Goal: Task Accomplishment & Management: Use online tool/utility

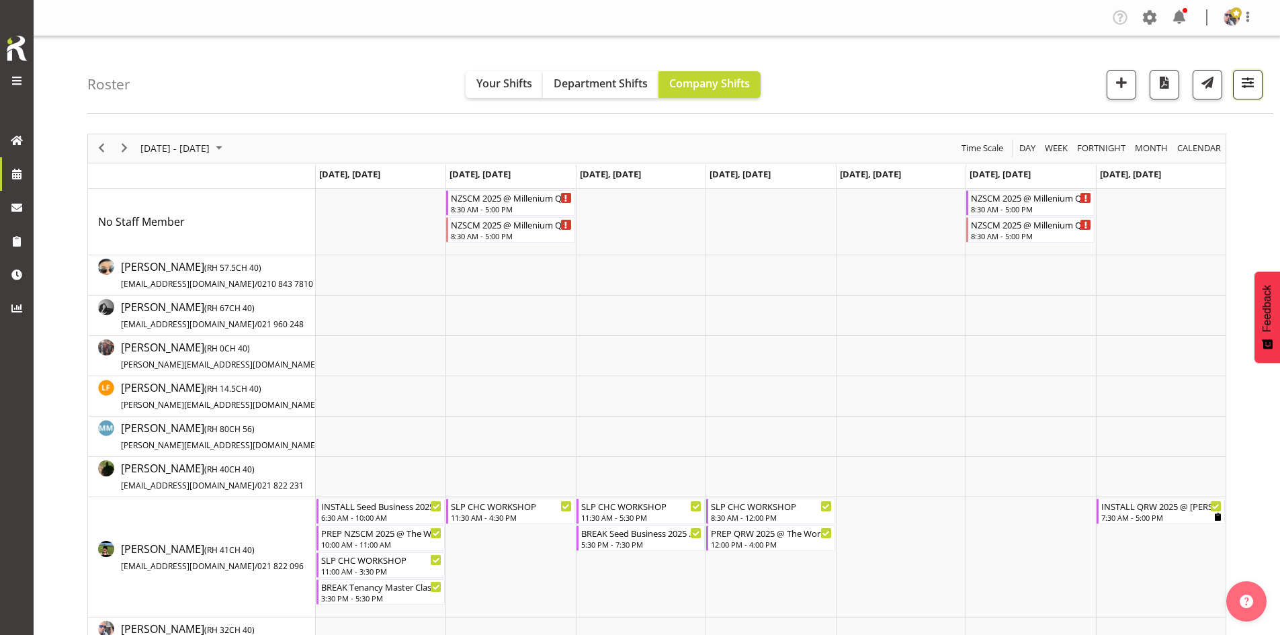
click at [1244, 89] on span "button" at bounding box center [1247, 82] width 17 height 17
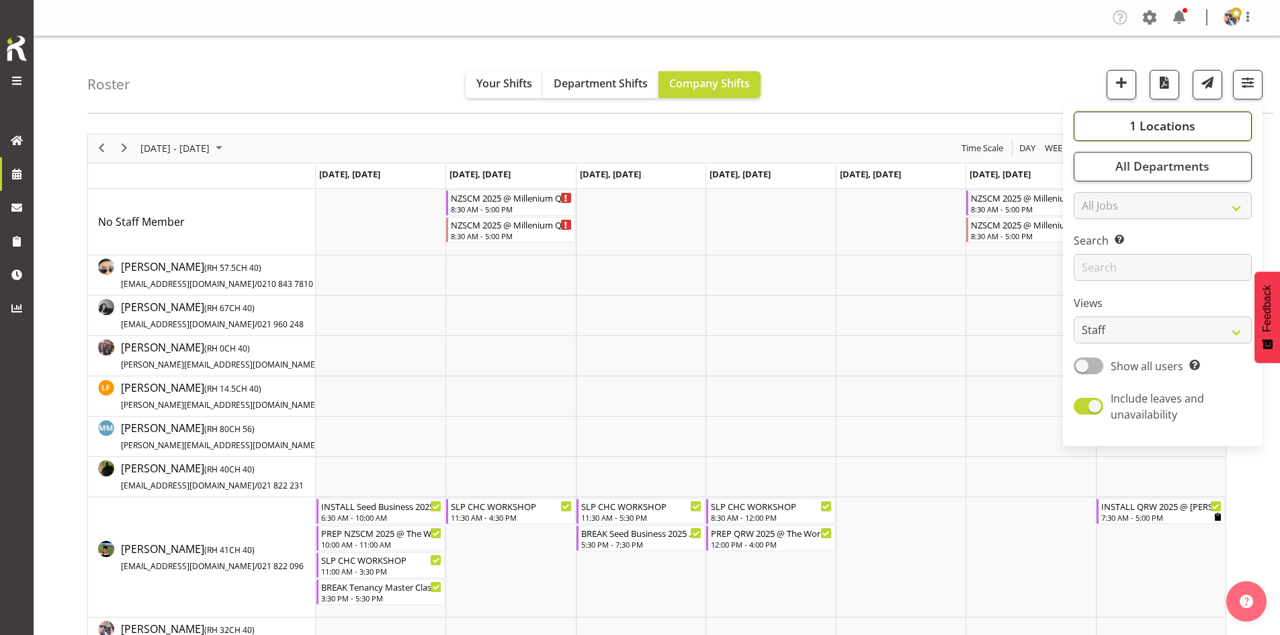
click at [1170, 138] on button "1 Locations" at bounding box center [1162, 127] width 178 height 30
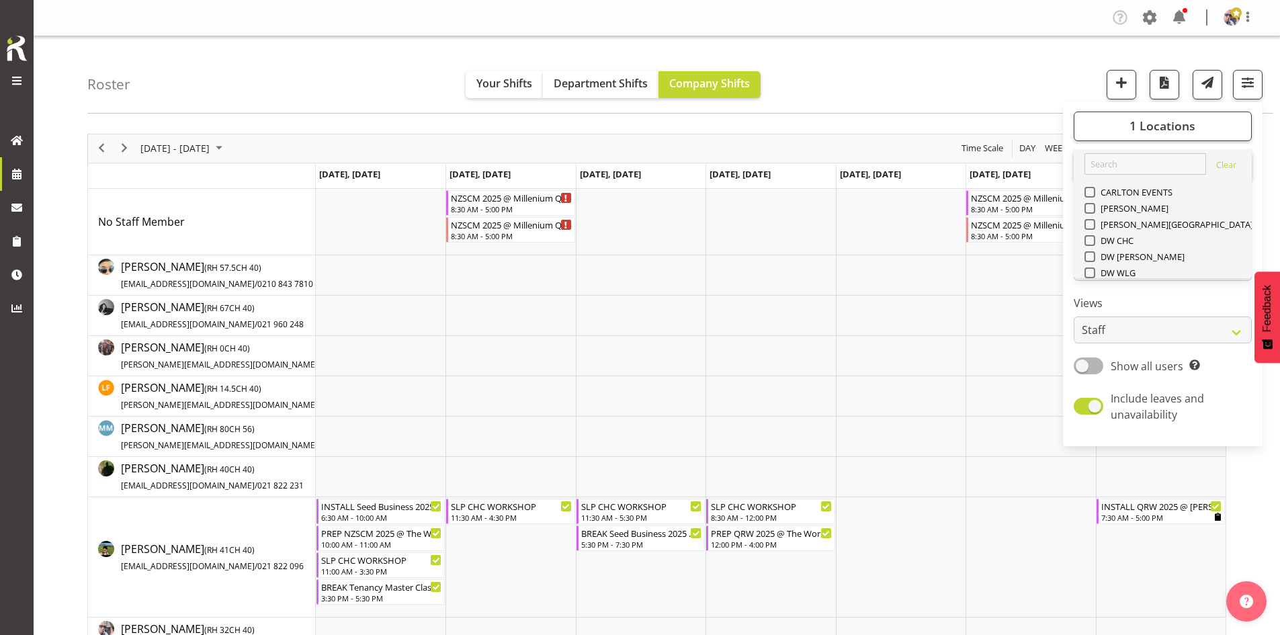
click at [1098, 364] on span "SLP" at bounding box center [1105, 369] width 21 height 11
click at [1093, 365] on input "SLP" at bounding box center [1088, 369] width 9 height 9
checkbox input "true"
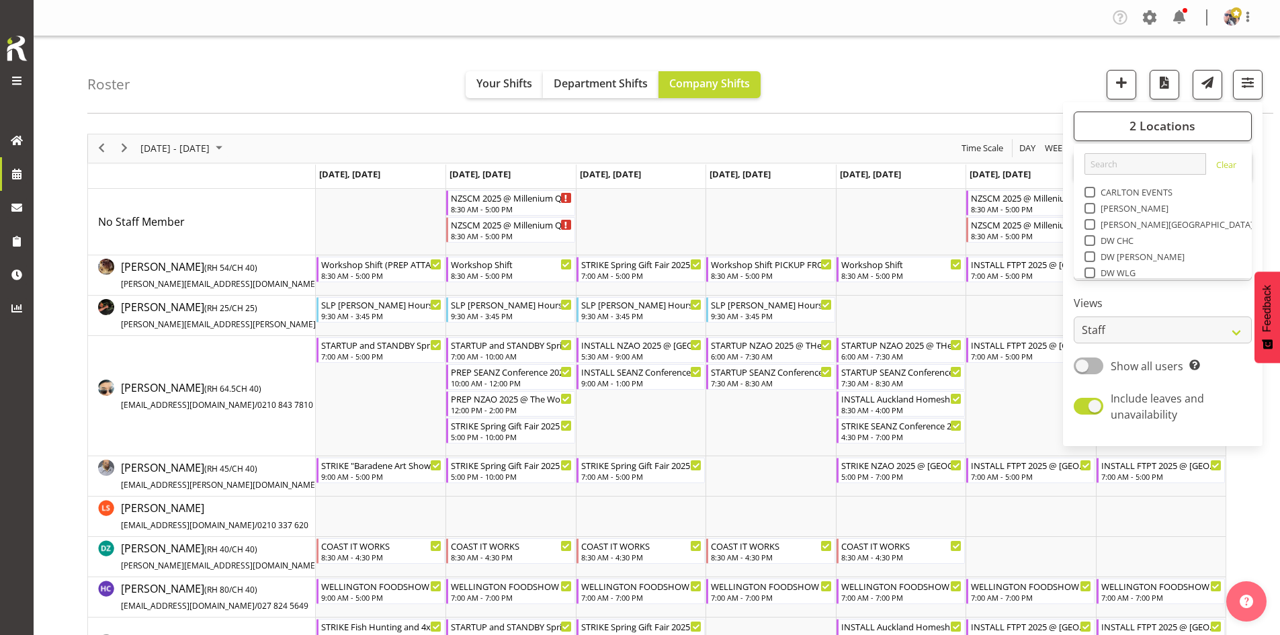
click at [230, 138] on div "[DATE] - [DATE]" at bounding box center [183, 148] width 95 height 28
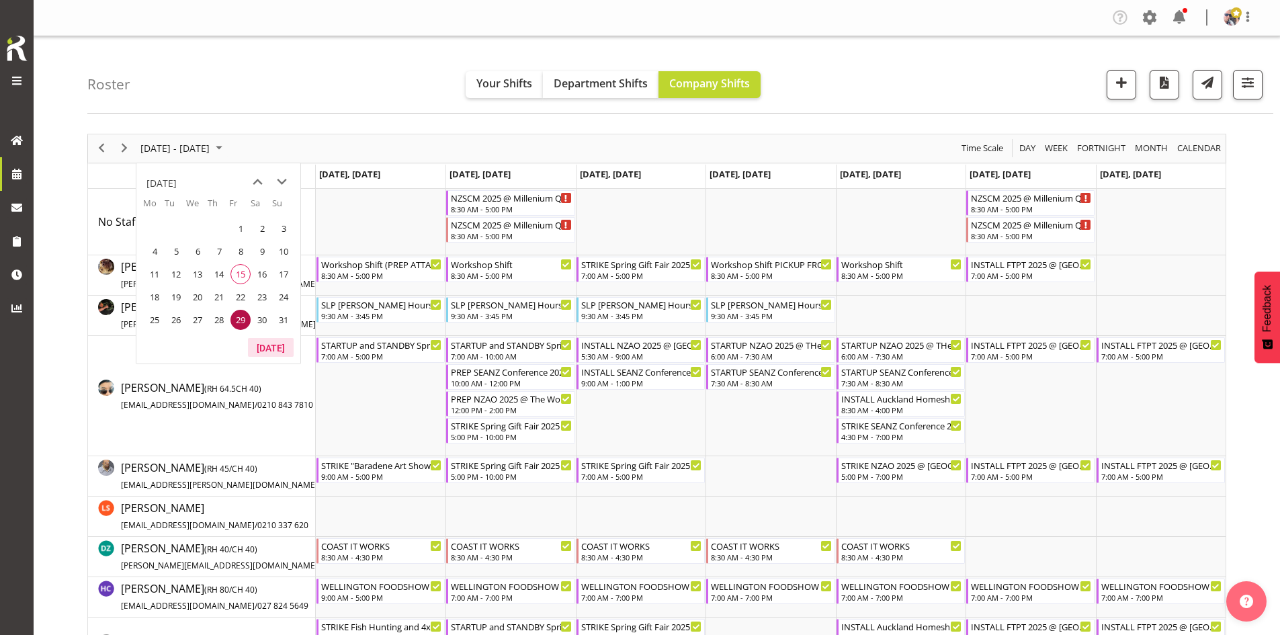
click at [264, 342] on button "[DATE]" at bounding box center [271, 347] width 46 height 19
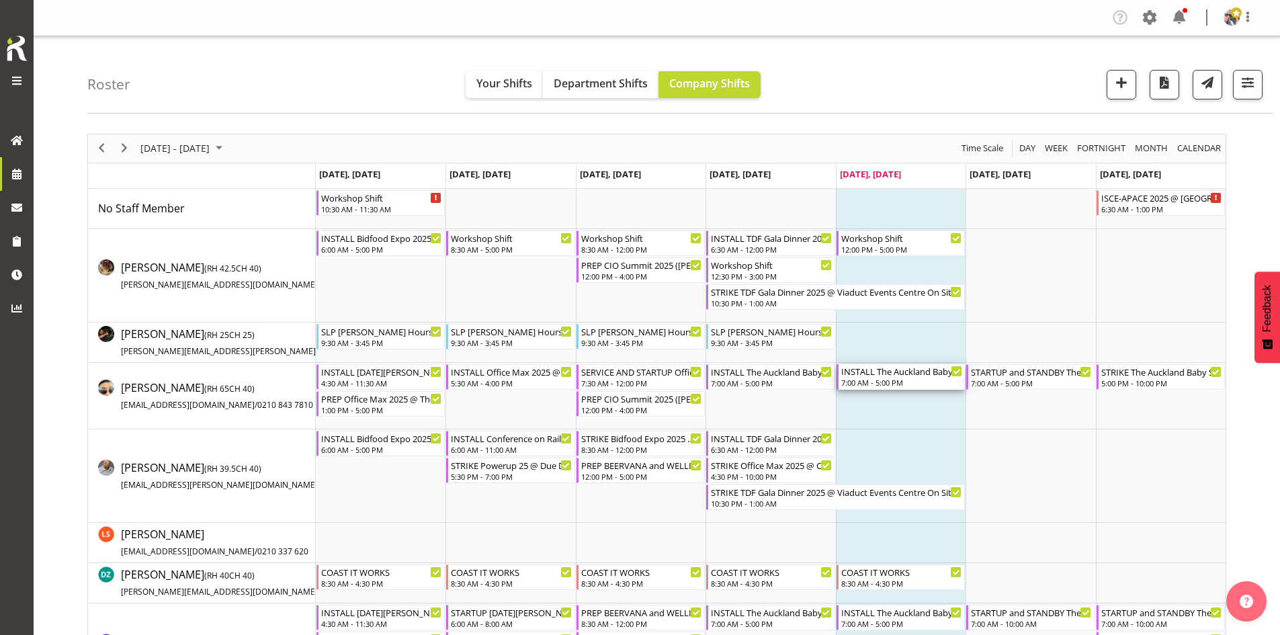
click at [894, 378] on div "INSTALL The Auckland Baby Show 2025 @ [GEOGRAPHIC_DATA] Showgrounds 7:00 AM - 5…" at bounding box center [901, 377] width 121 height 26
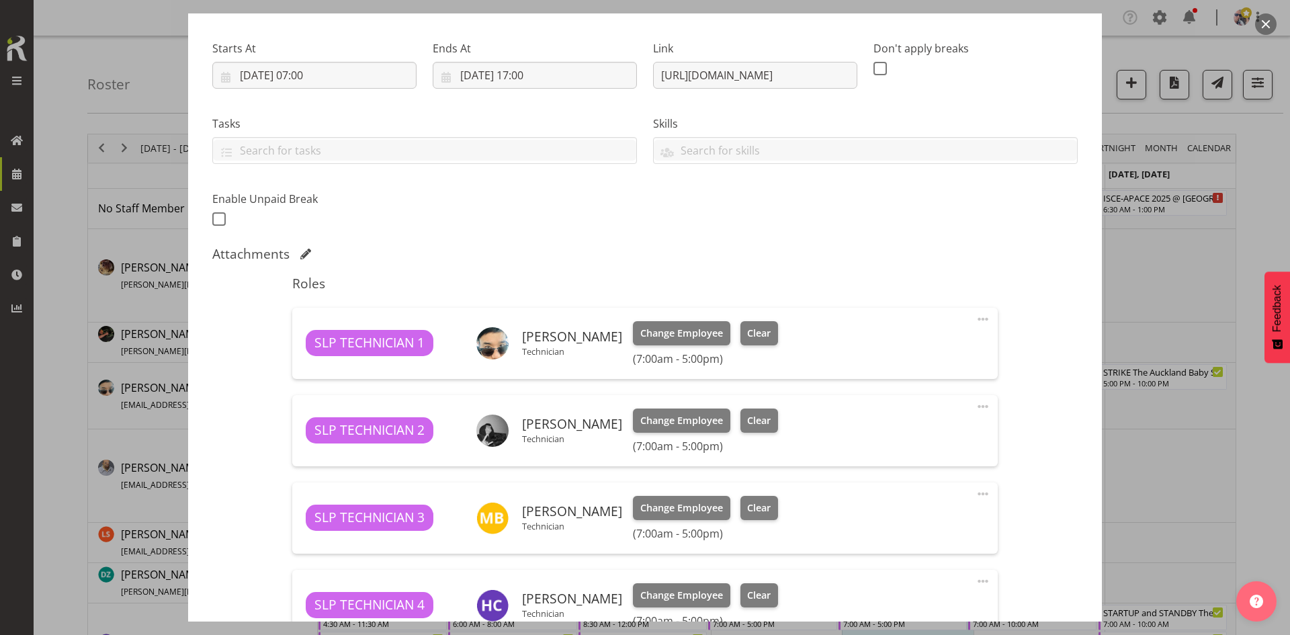
scroll to position [396, 0]
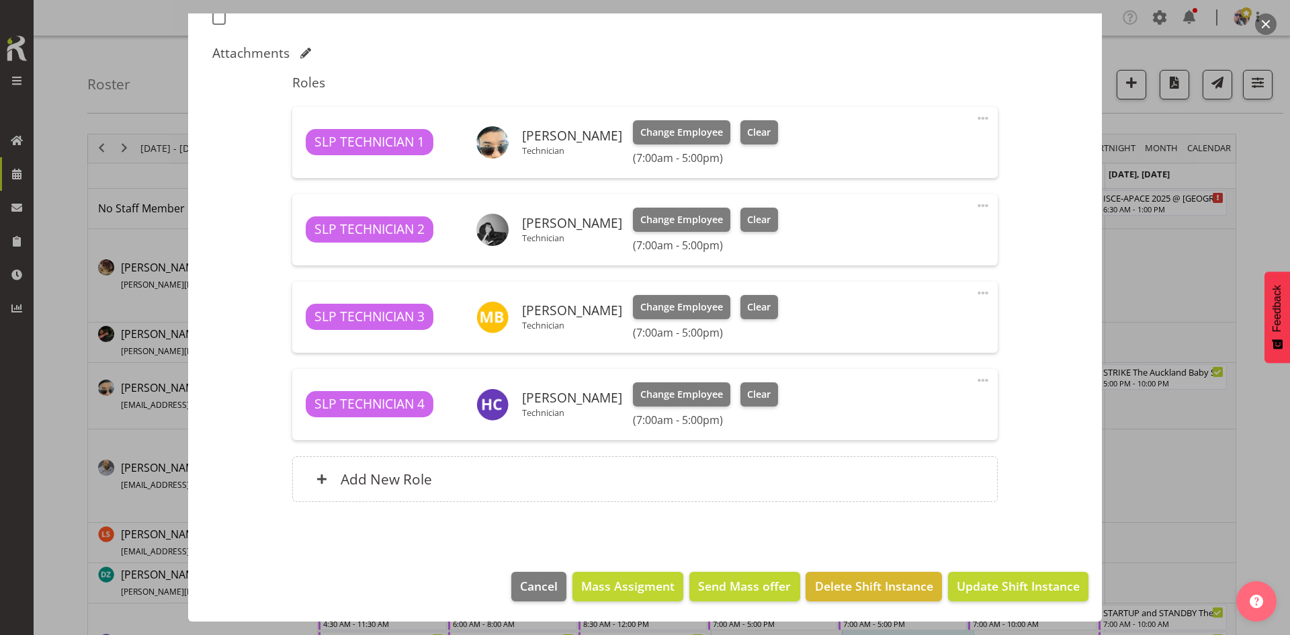
select select "9149"
click at [1267, 19] on button "button" at bounding box center [1265, 23] width 21 height 21
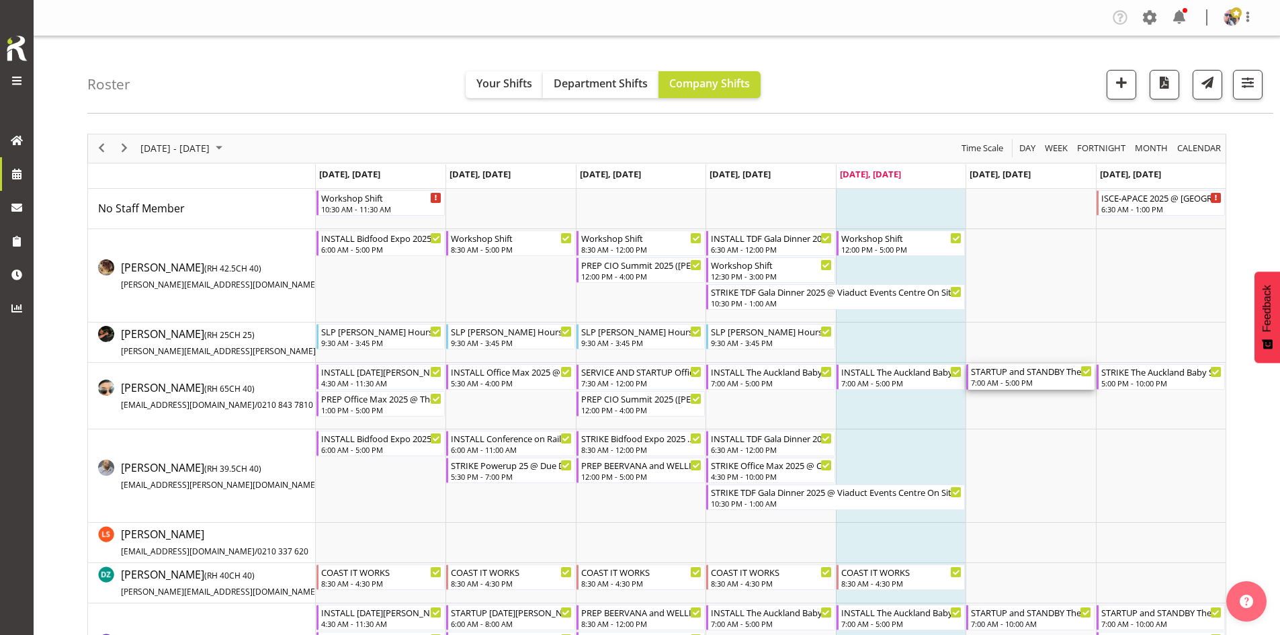
click at [1004, 376] on div "STARTUP and STANDBY The Auckland Baby Show 2025 @ [GEOGRAPHIC_DATA] Showgrounds" at bounding box center [1031, 370] width 121 height 13
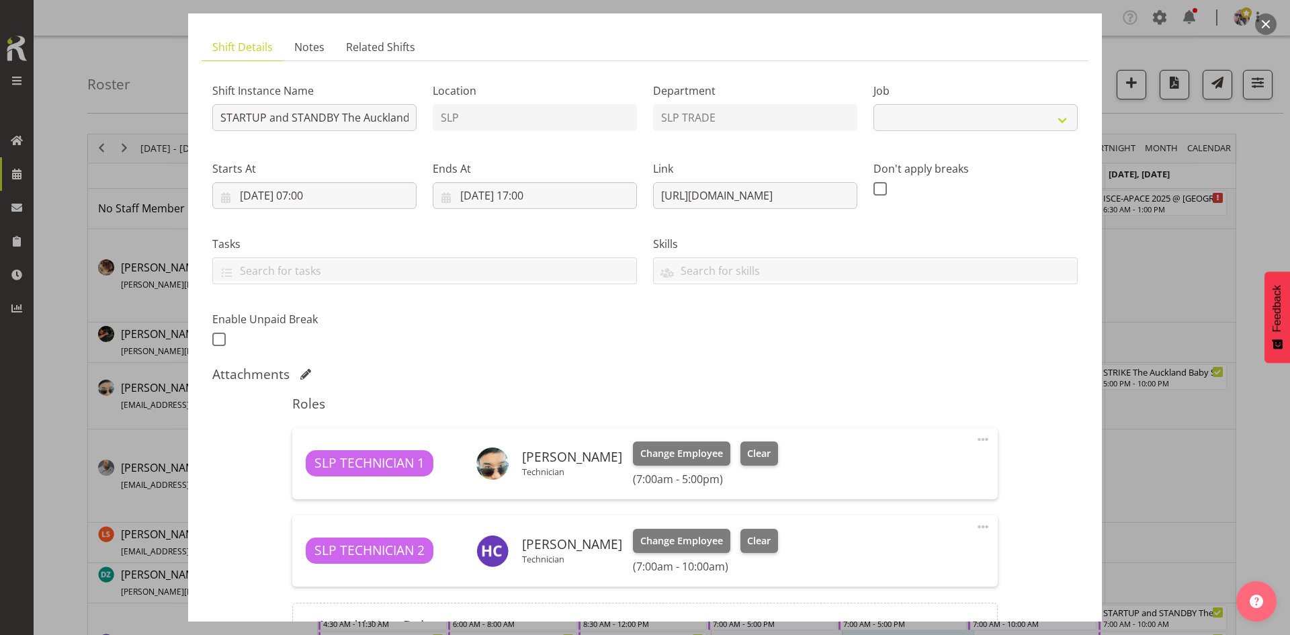
scroll to position [221, 0]
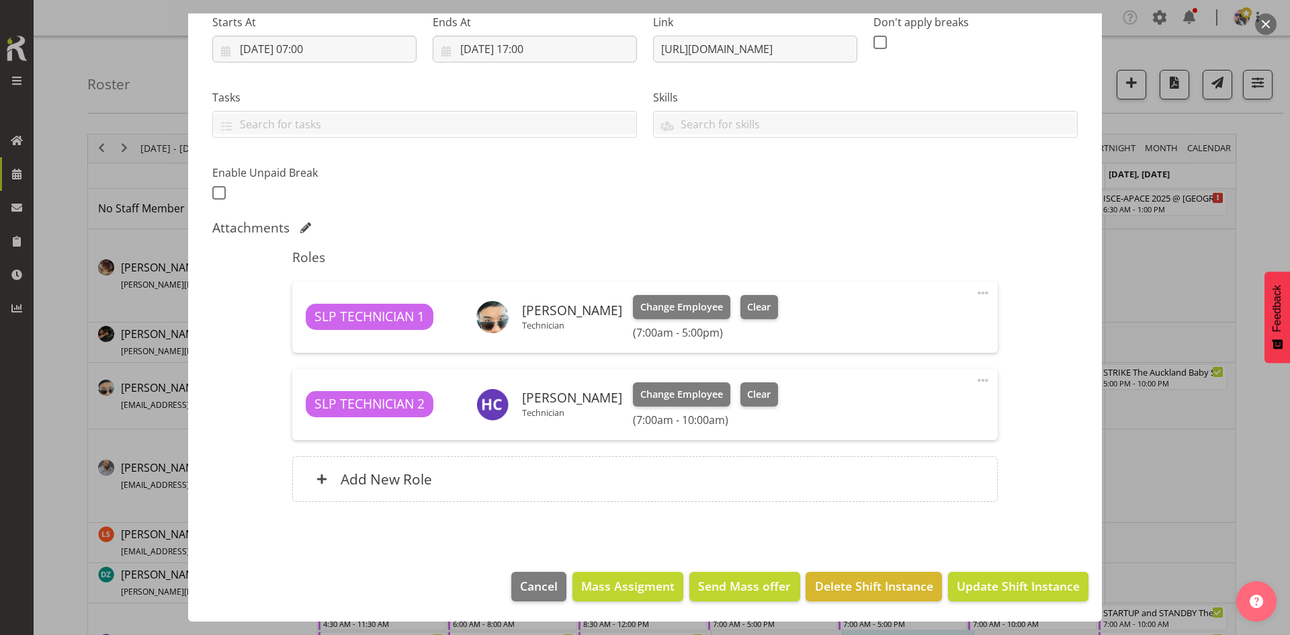
select select "9149"
click at [1262, 24] on button "button" at bounding box center [1265, 23] width 21 height 21
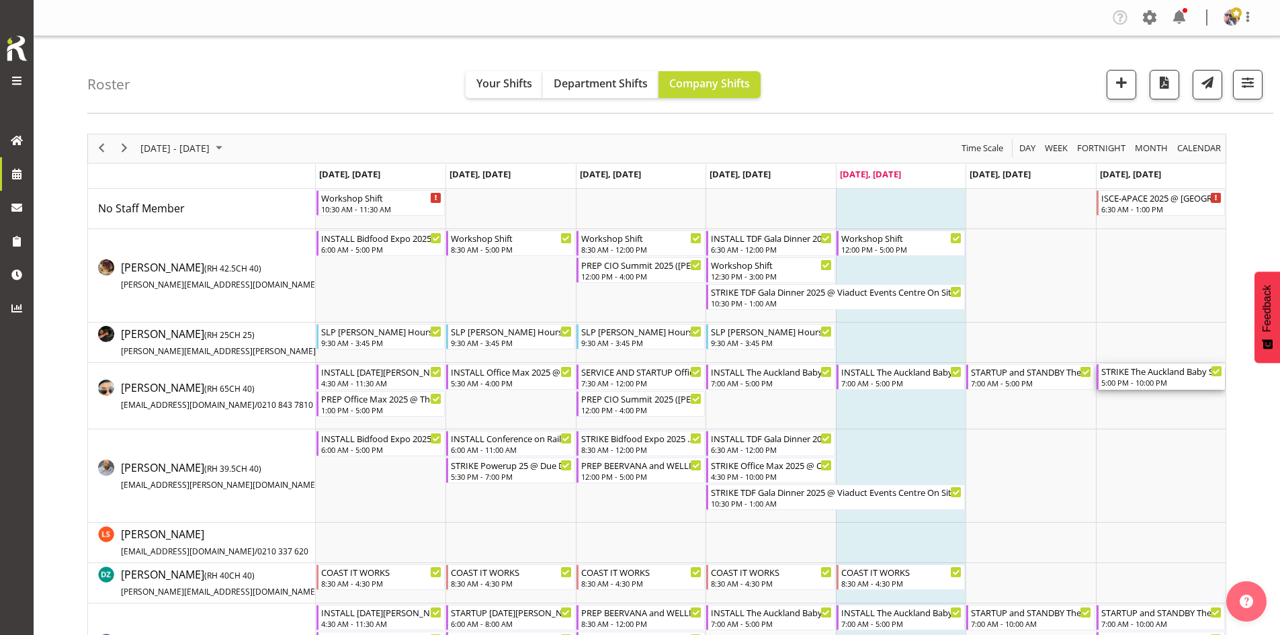
click at [1131, 373] on div "STRIKE The Auckland Baby Show 2025 @ [GEOGRAPHIC_DATA] Showgrounds" at bounding box center [1161, 370] width 121 height 13
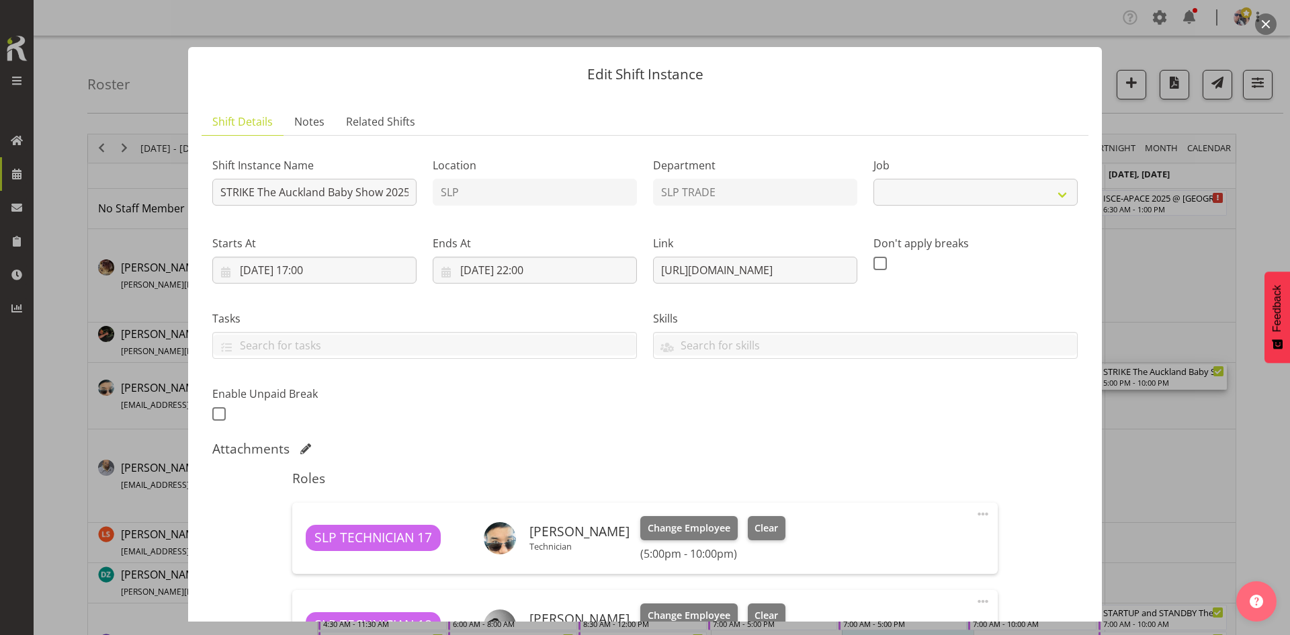
select select "9149"
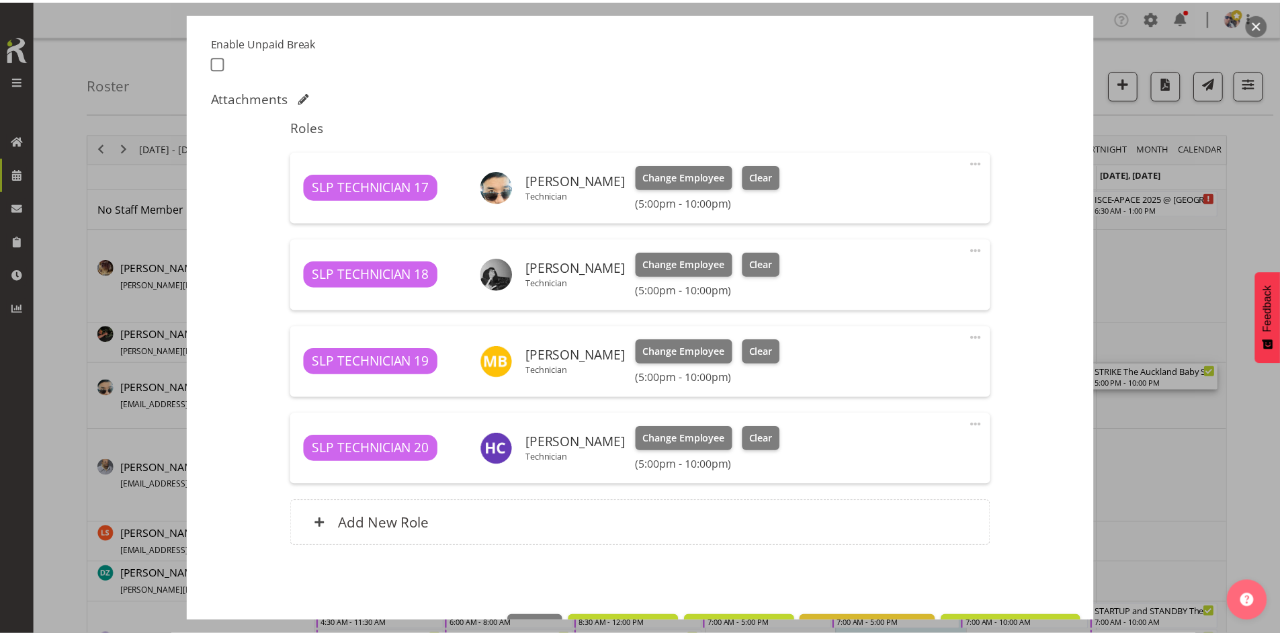
scroll to position [328, 0]
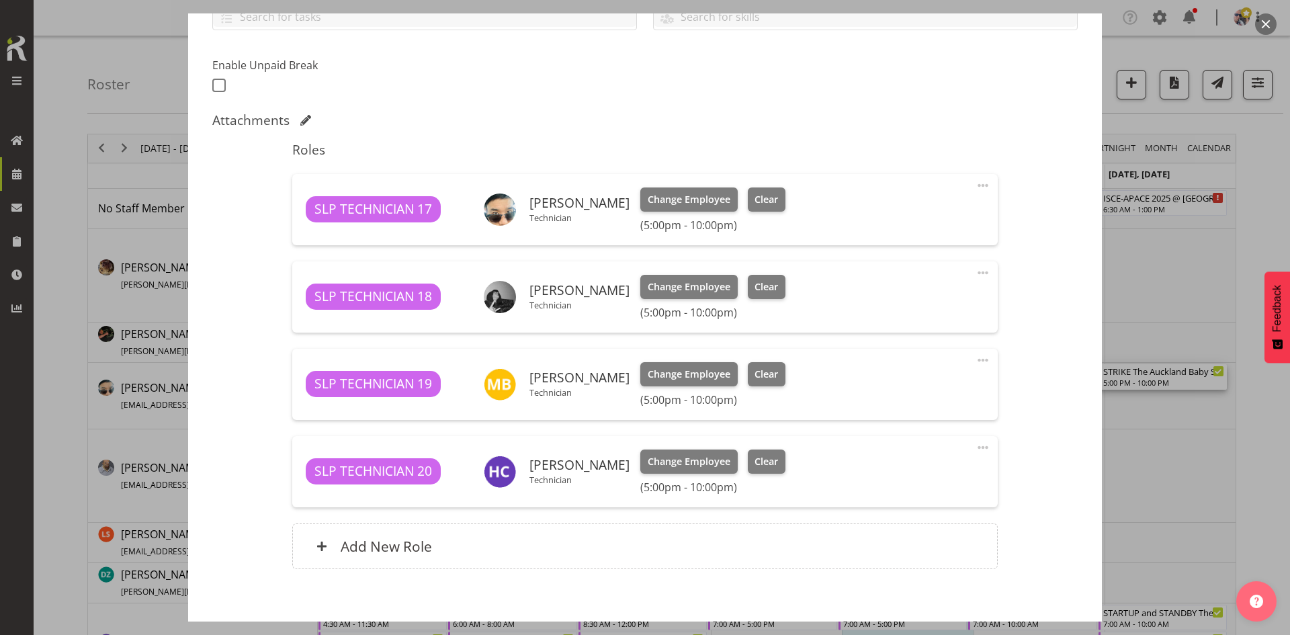
click at [1265, 20] on button "button" at bounding box center [1265, 23] width 21 height 21
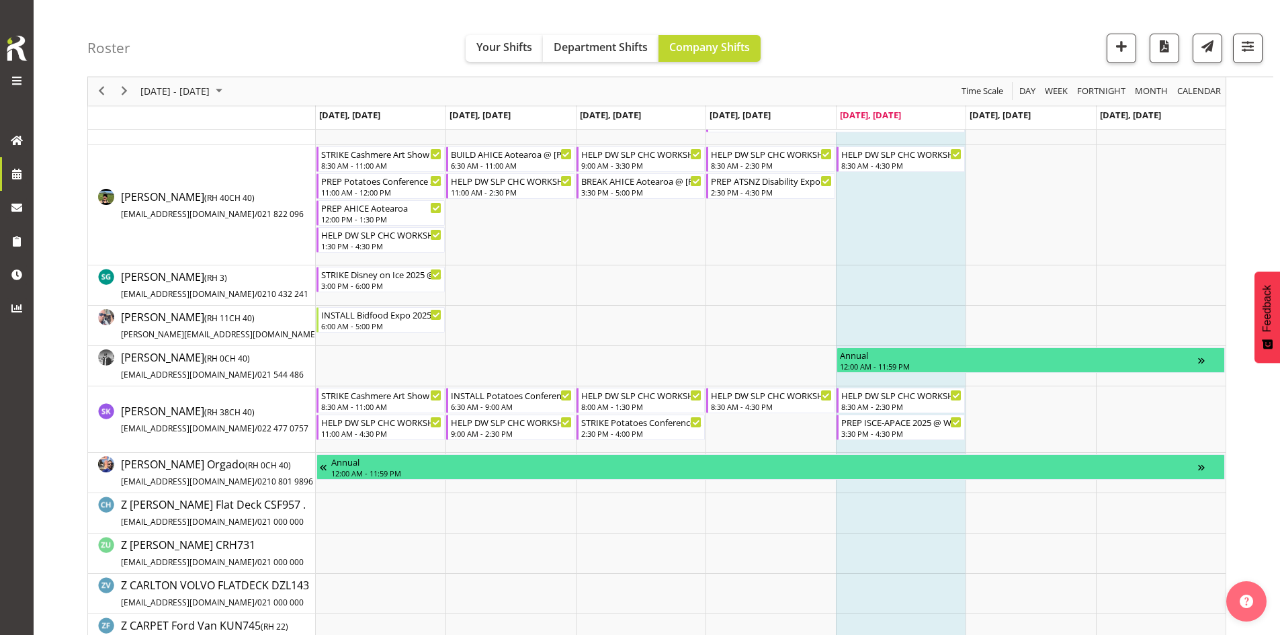
scroll to position [1343, 0]
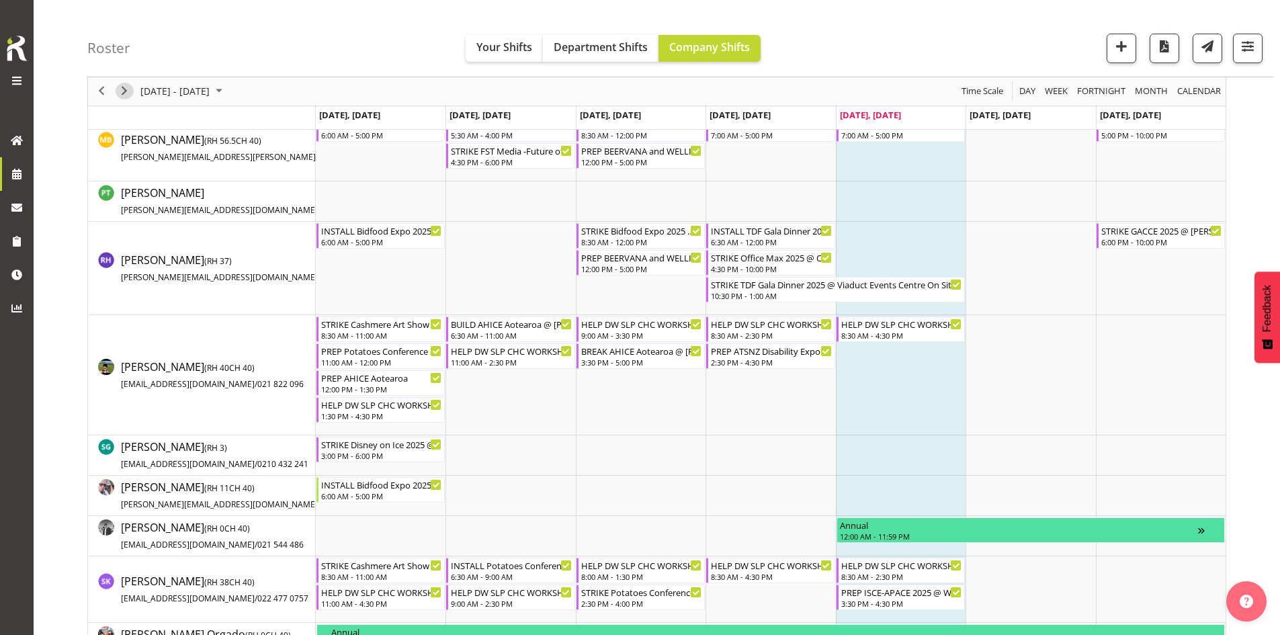
click at [122, 90] on span "Next" at bounding box center [124, 91] width 16 height 17
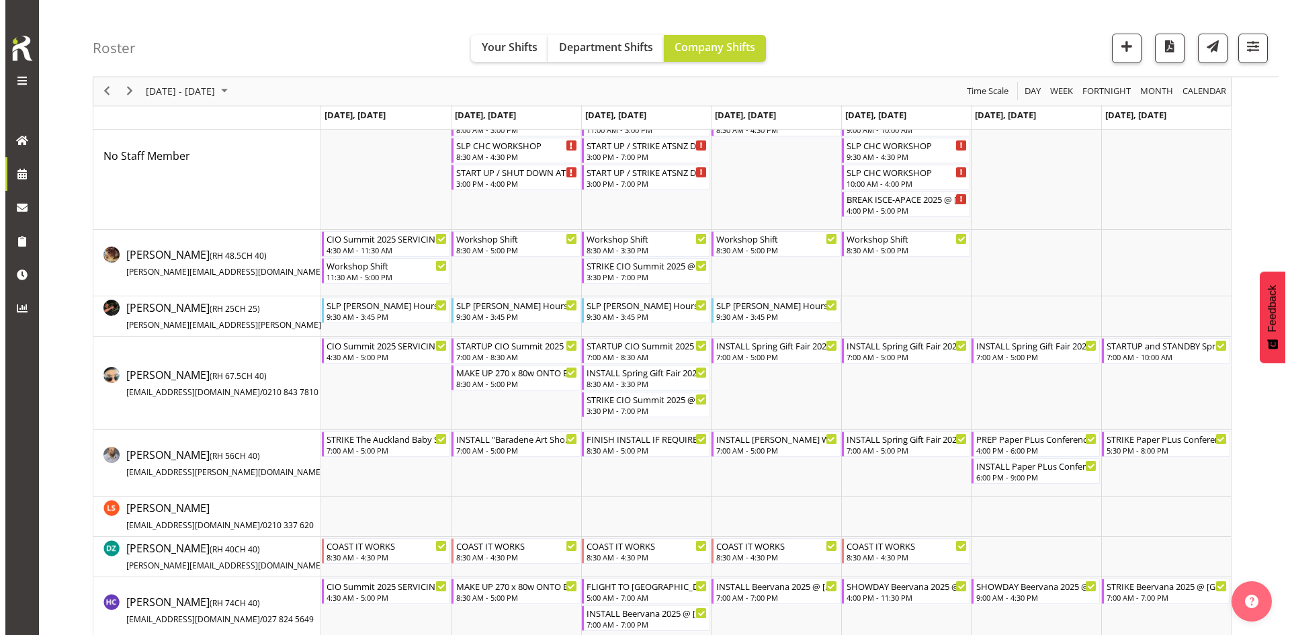
scroll to position [134, 0]
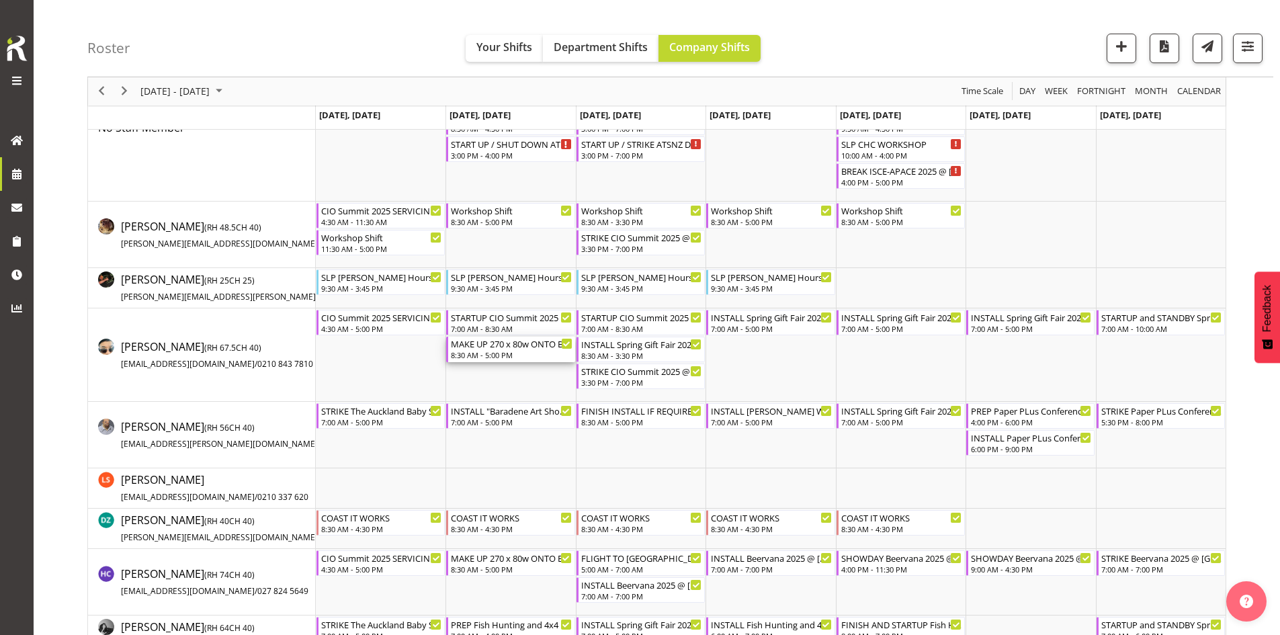
click at [490, 345] on div "MAKE UP 270 x 80w ONTO BRAKETS @ SHOWGROUNDS" at bounding box center [511, 343] width 121 height 13
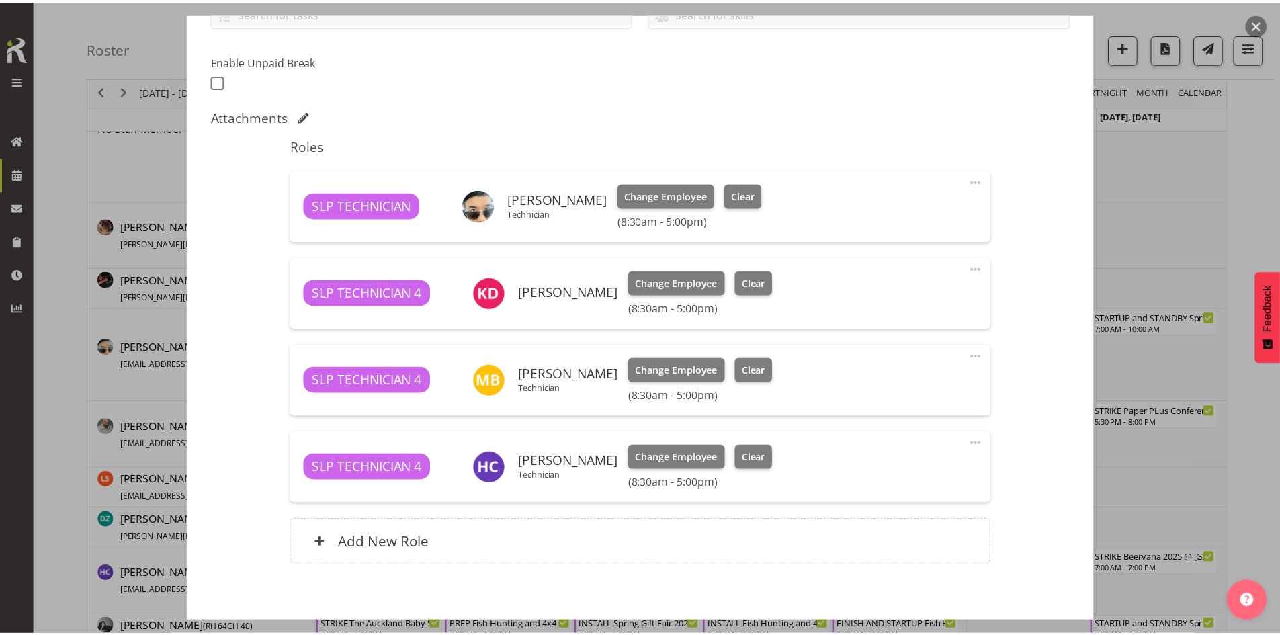
scroll to position [396, 0]
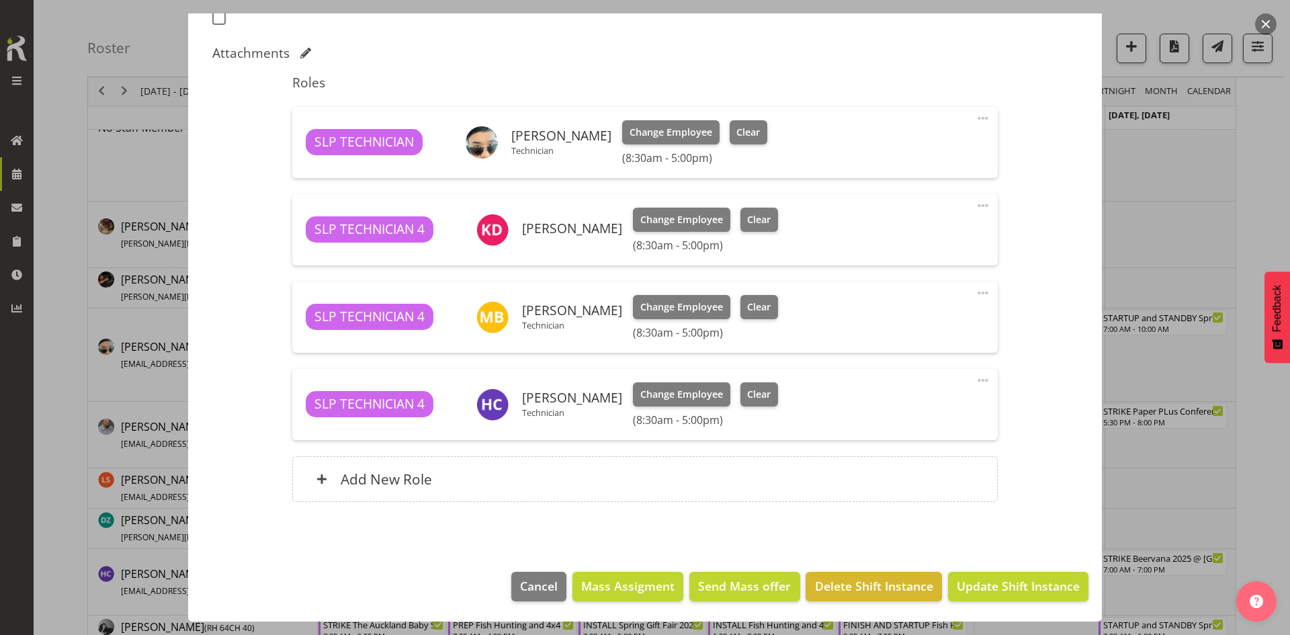
click at [1264, 26] on button "button" at bounding box center [1265, 23] width 21 height 21
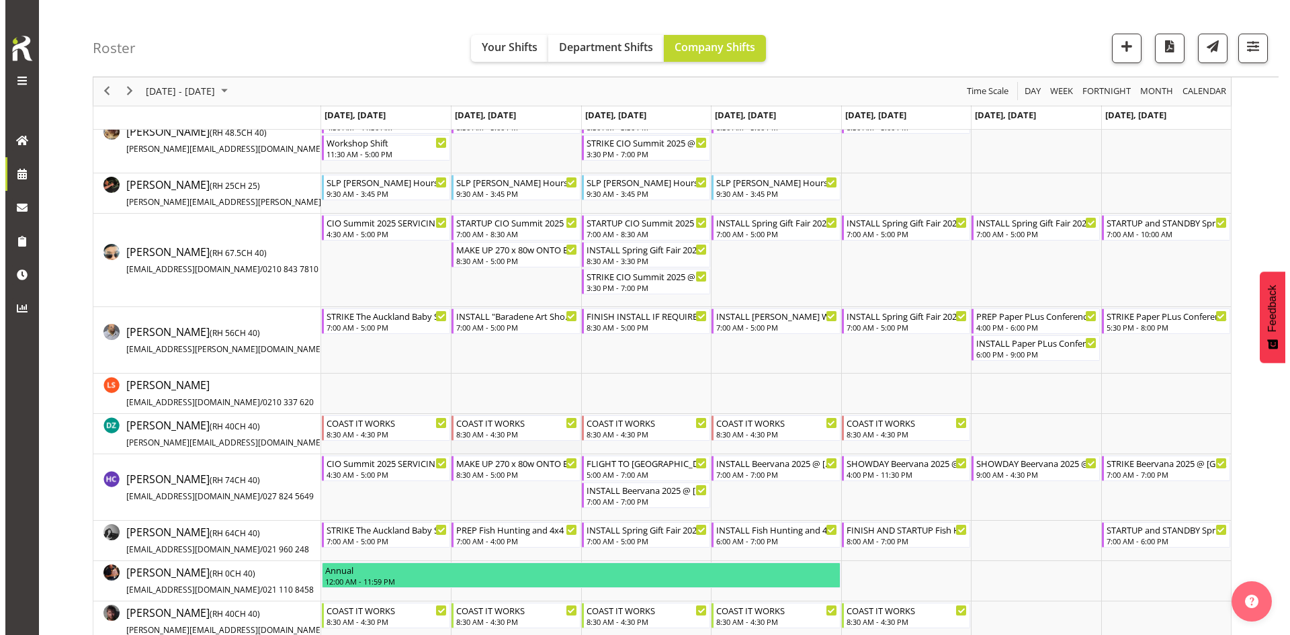
scroll to position [336, 0]
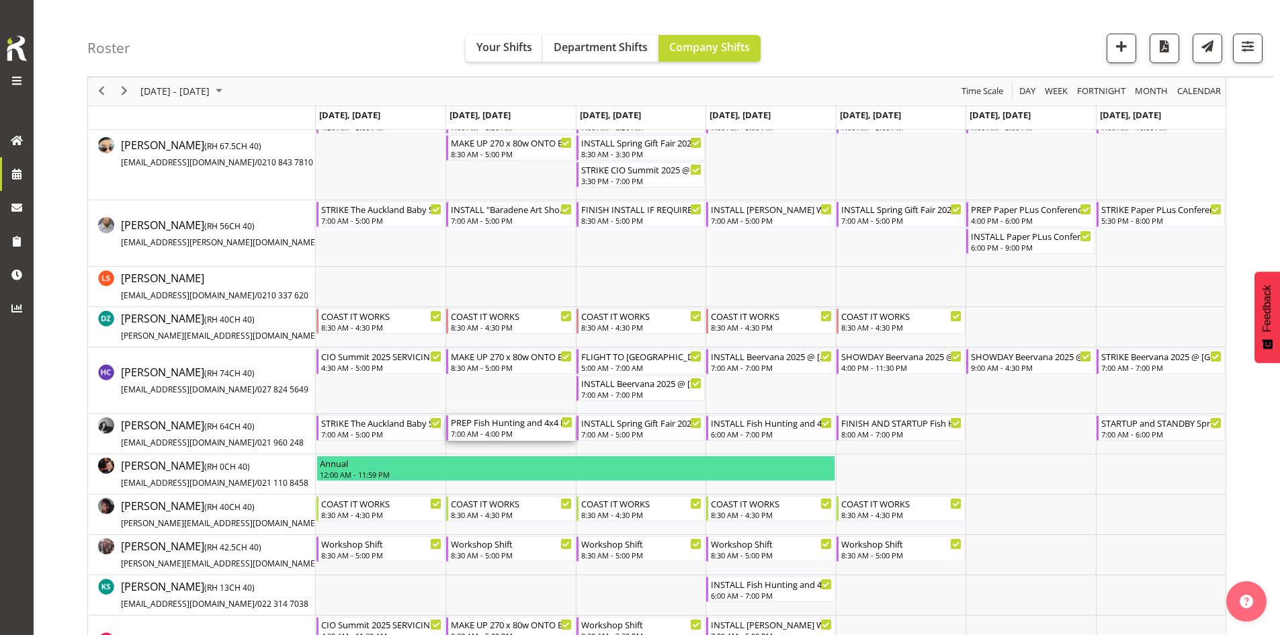
click at [512, 427] on div "PREP Fish Hunting and 4x4 Expo @ The Workshop" at bounding box center [511, 421] width 121 height 13
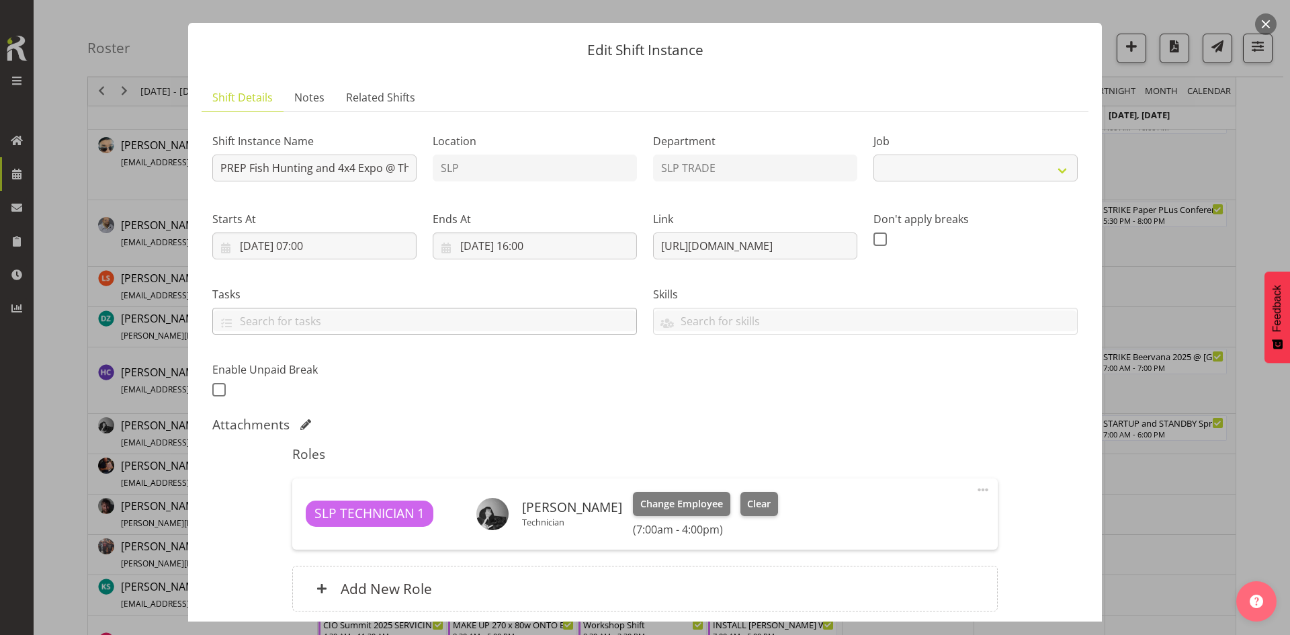
select select "10524"
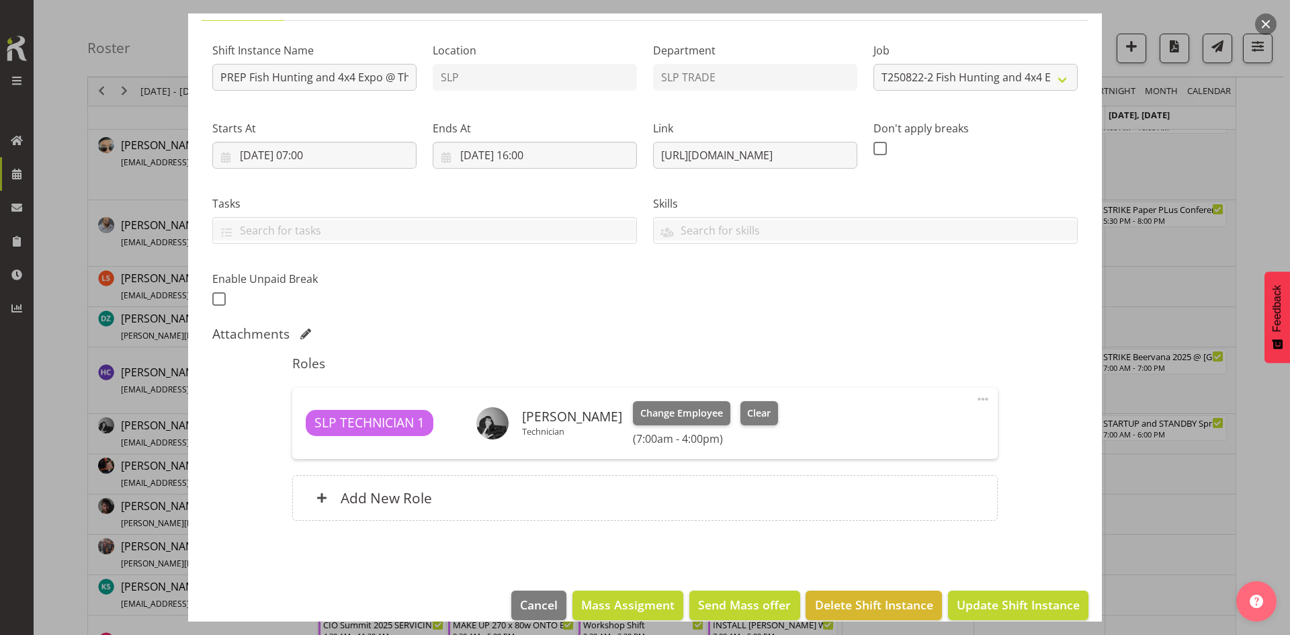
scroll to position [134, 0]
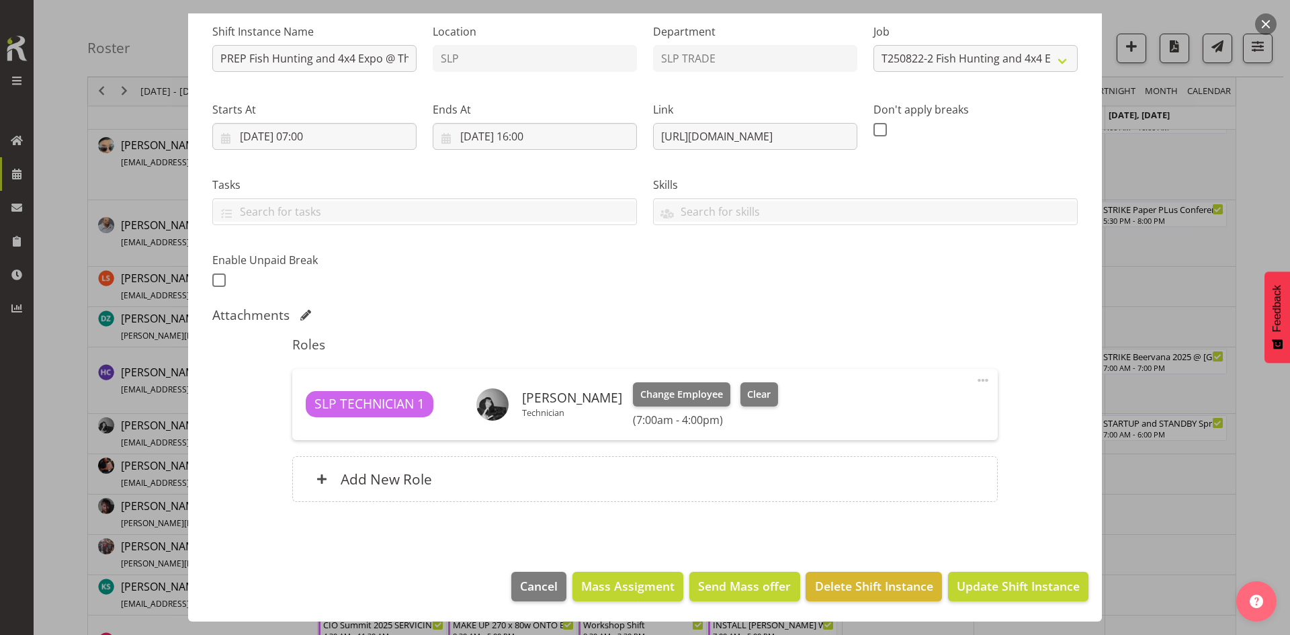
click at [1266, 28] on button "button" at bounding box center [1265, 23] width 21 height 21
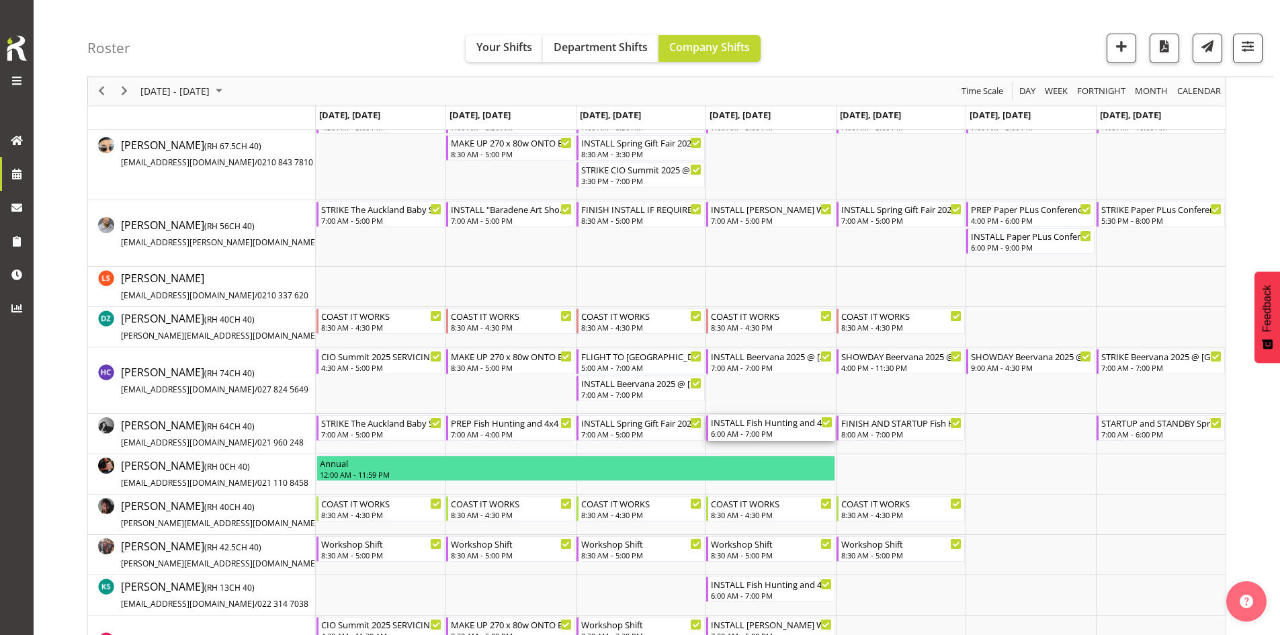
click at [805, 431] on div "6:00 AM - 7:00 PM" at bounding box center [771, 433] width 121 height 11
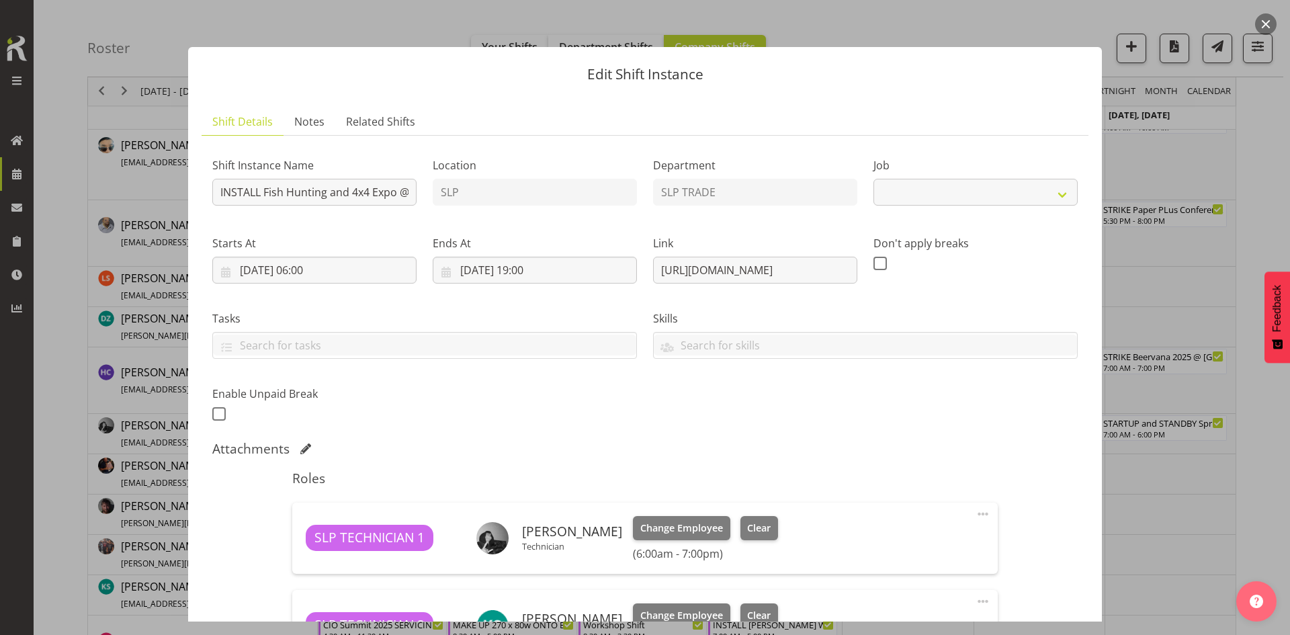
select select "10524"
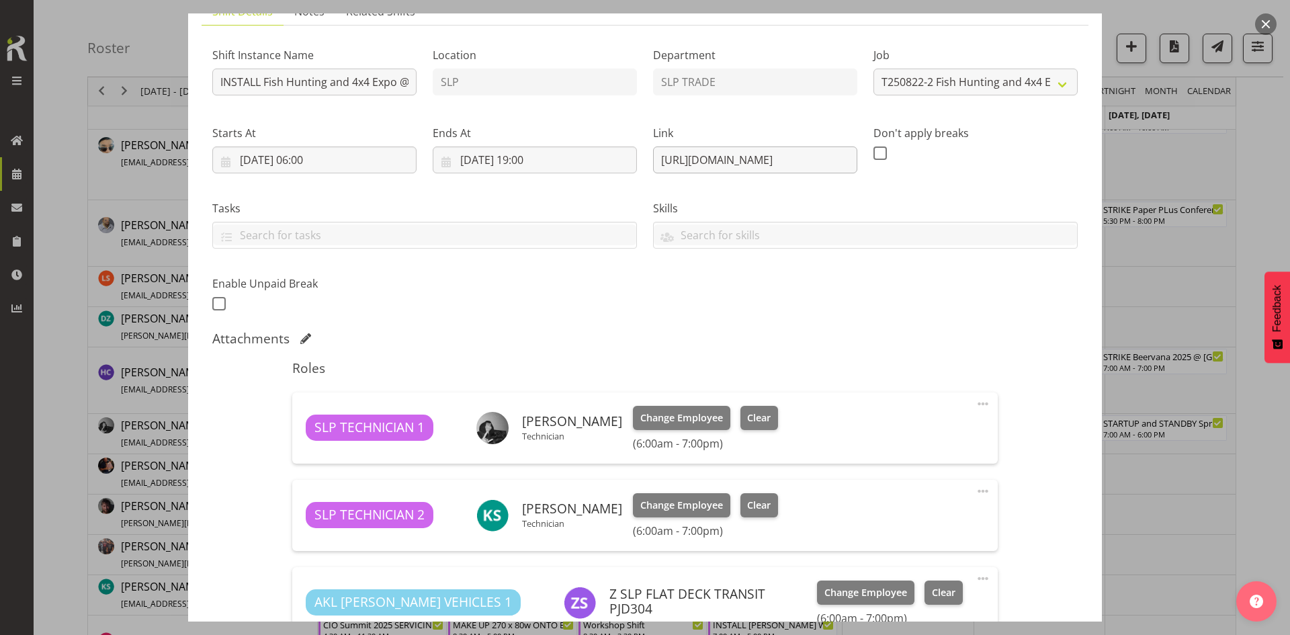
scroll to position [0, 0]
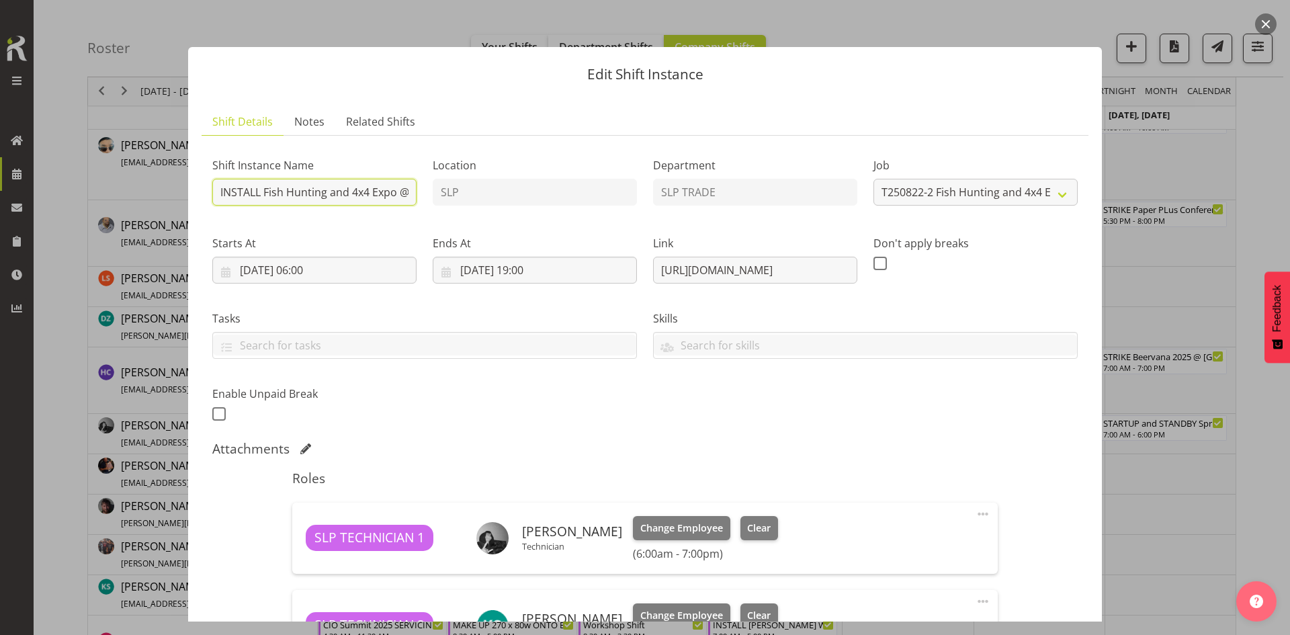
click at [353, 201] on input "INSTALL Fish Hunting and 4x4 Expo @ Energy Events Center On Site @ 0900" at bounding box center [314, 192] width 204 height 27
click at [1272, 17] on button "button" at bounding box center [1265, 23] width 21 height 21
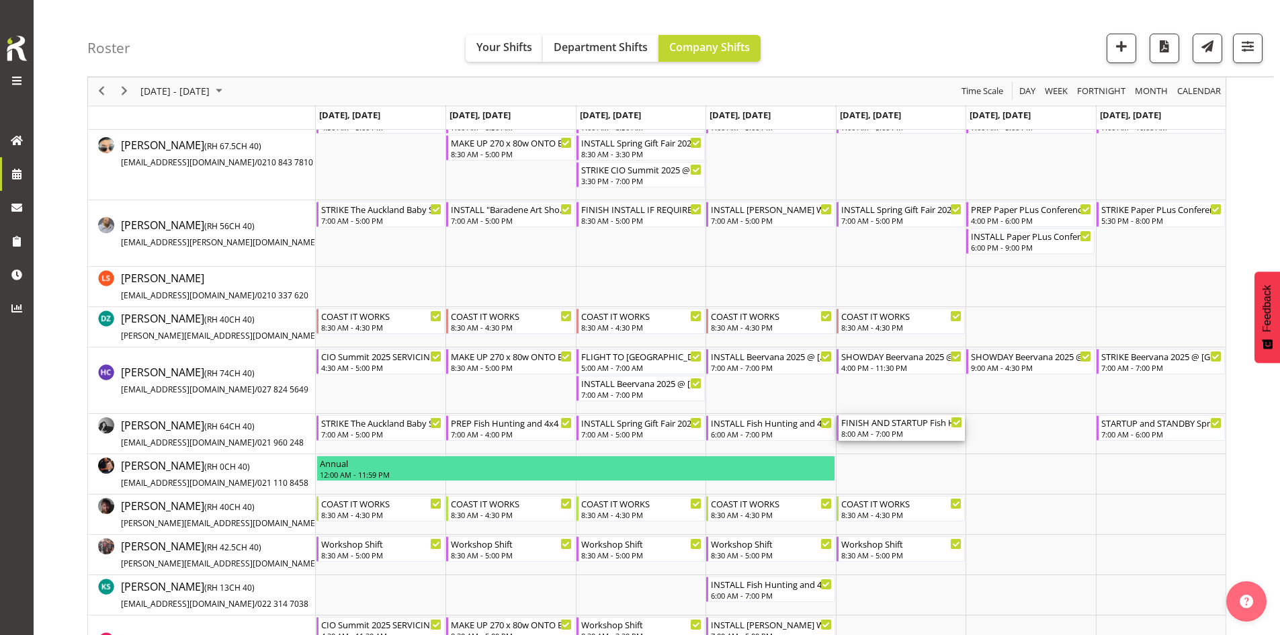
click at [909, 430] on div "8:00 AM - 7:00 PM" at bounding box center [901, 433] width 121 height 11
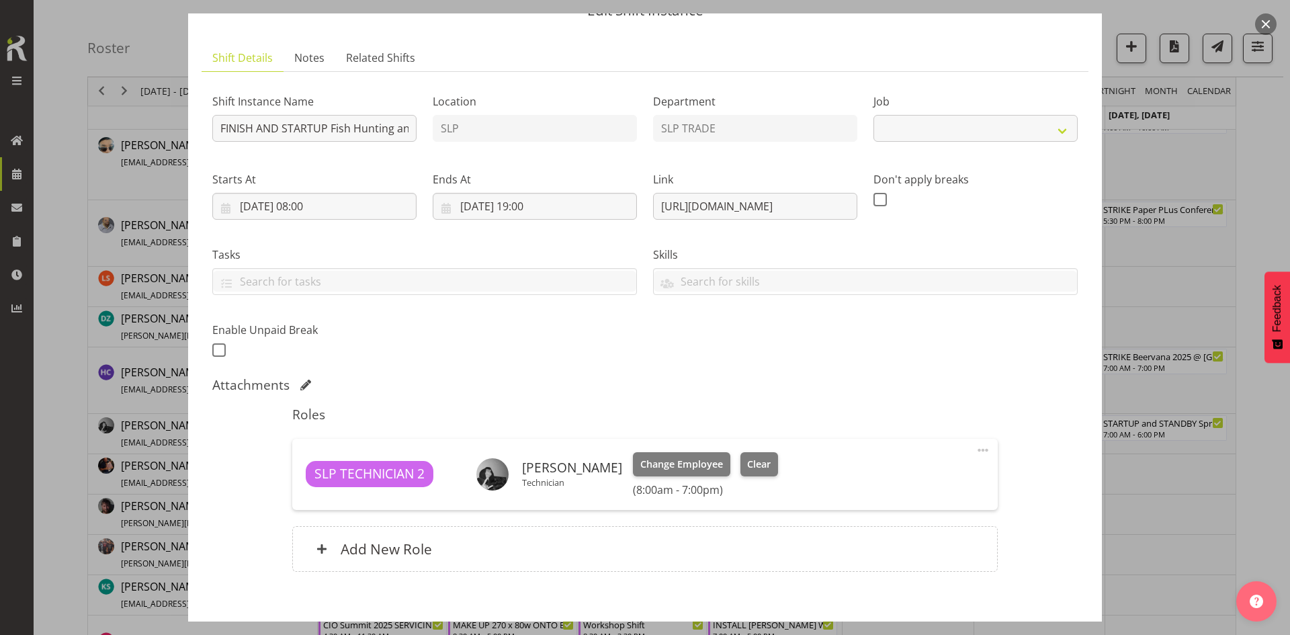
select select "10524"
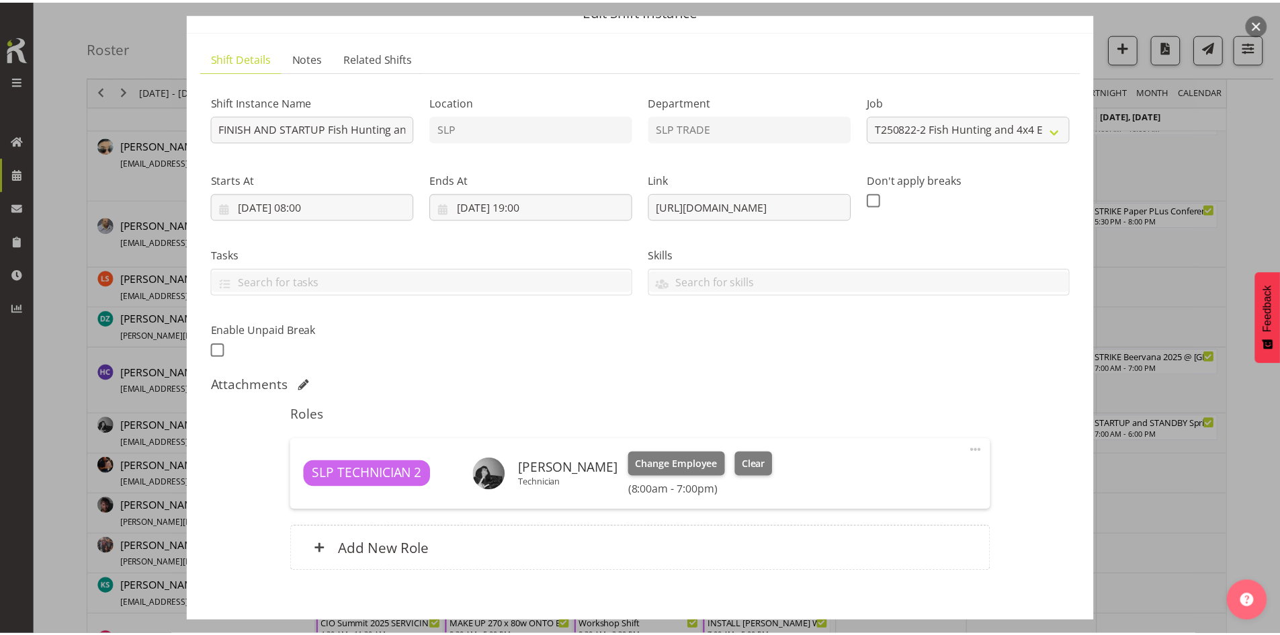
scroll to position [134, 0]
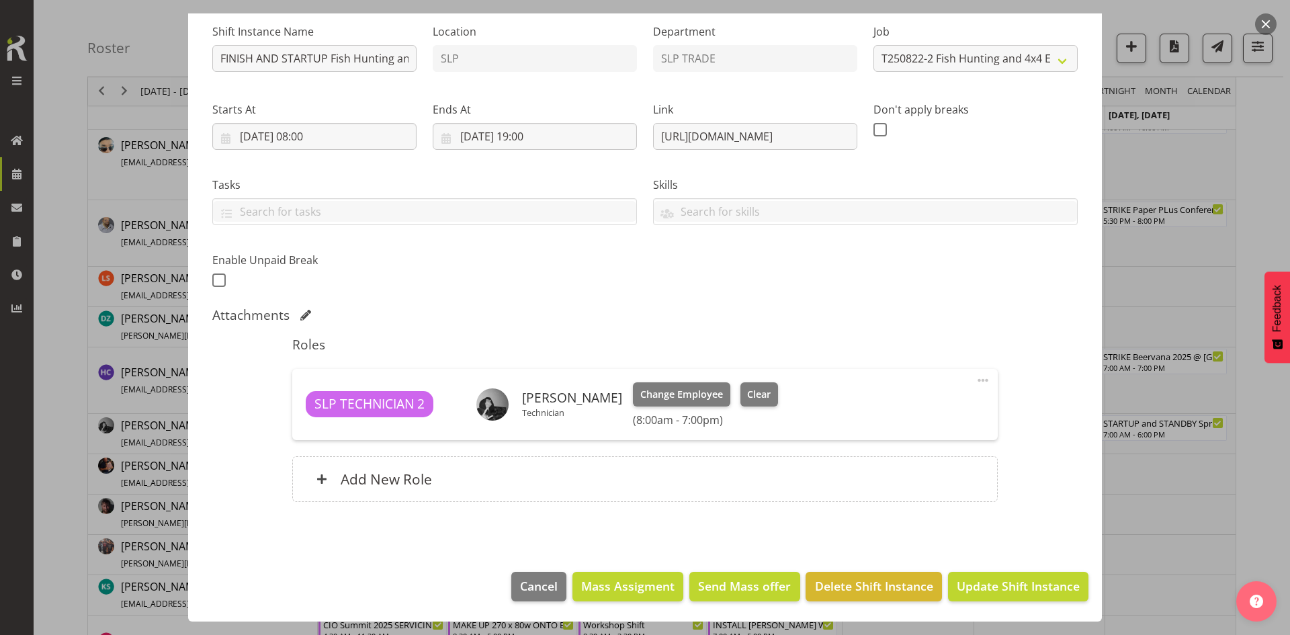
click at [1260, 24] on button "button" at bounding box center [1265, 23] width 21 height 21
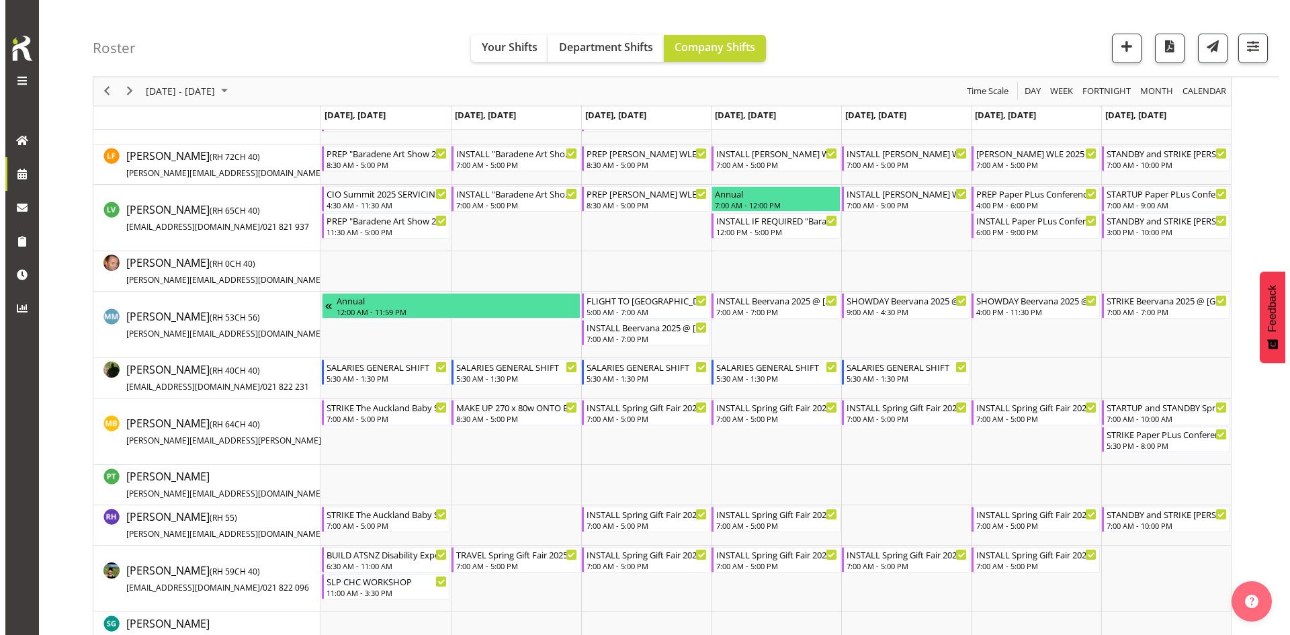
scroll to position [1075, 0]
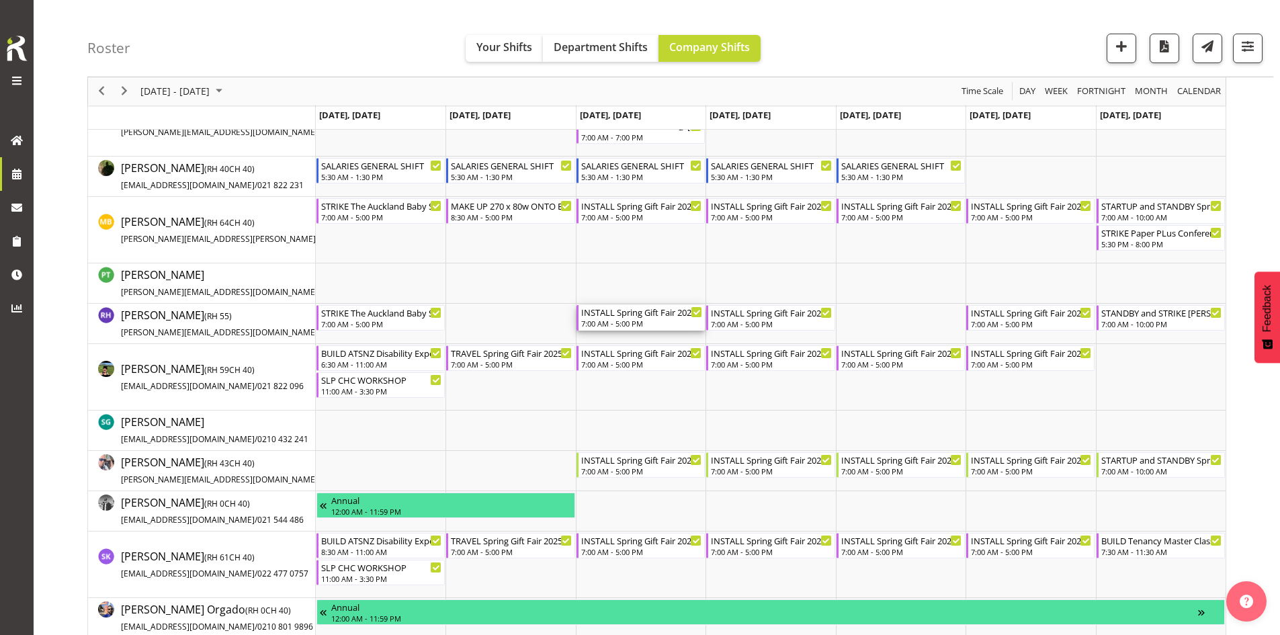
click at [627, 316] on div "INSTALL Spring Gift Fair 2025 @ [GEOGRAPHIC_DATA]" at bounding box center [641, 311] width 121 height 13
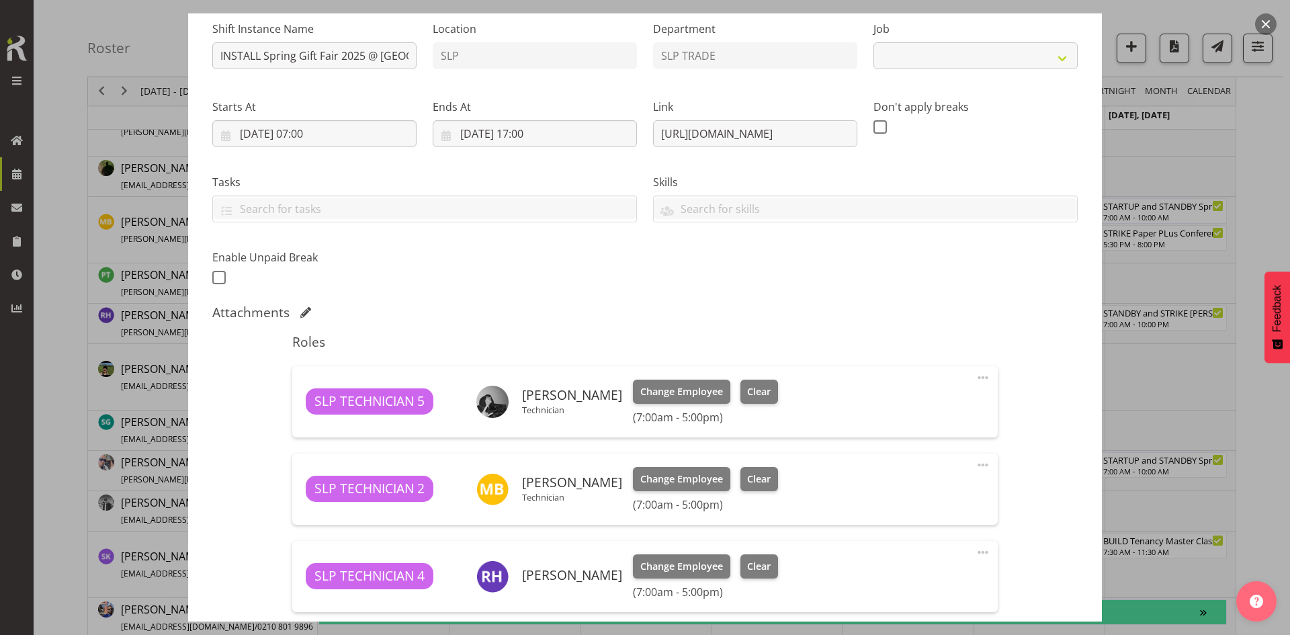
select select "9150"
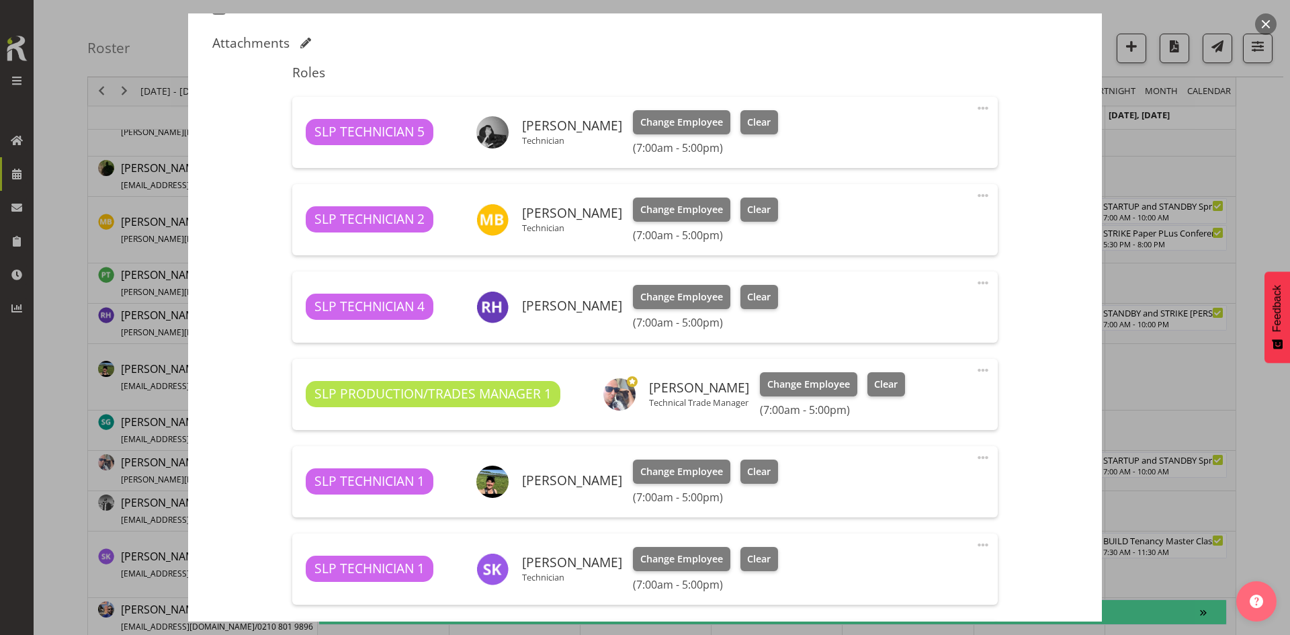
scroll to position [403, 0]
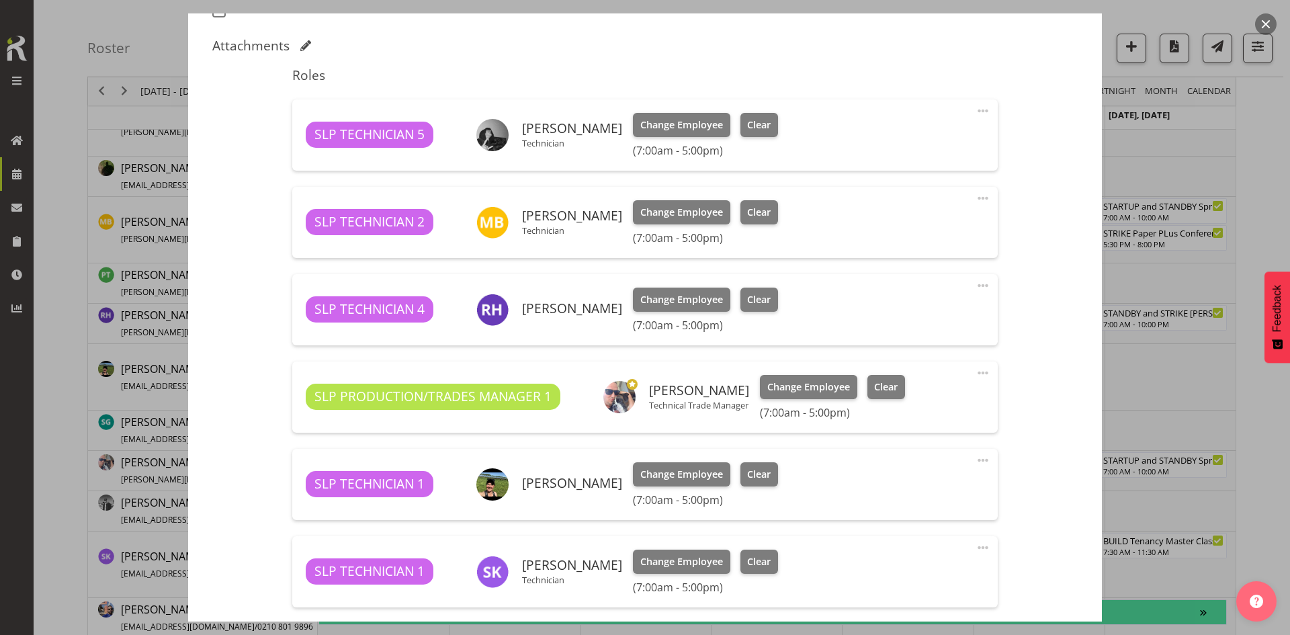
click at [1264, 29] on button "button" at bounding box center [1265, 23] width 21 height 21
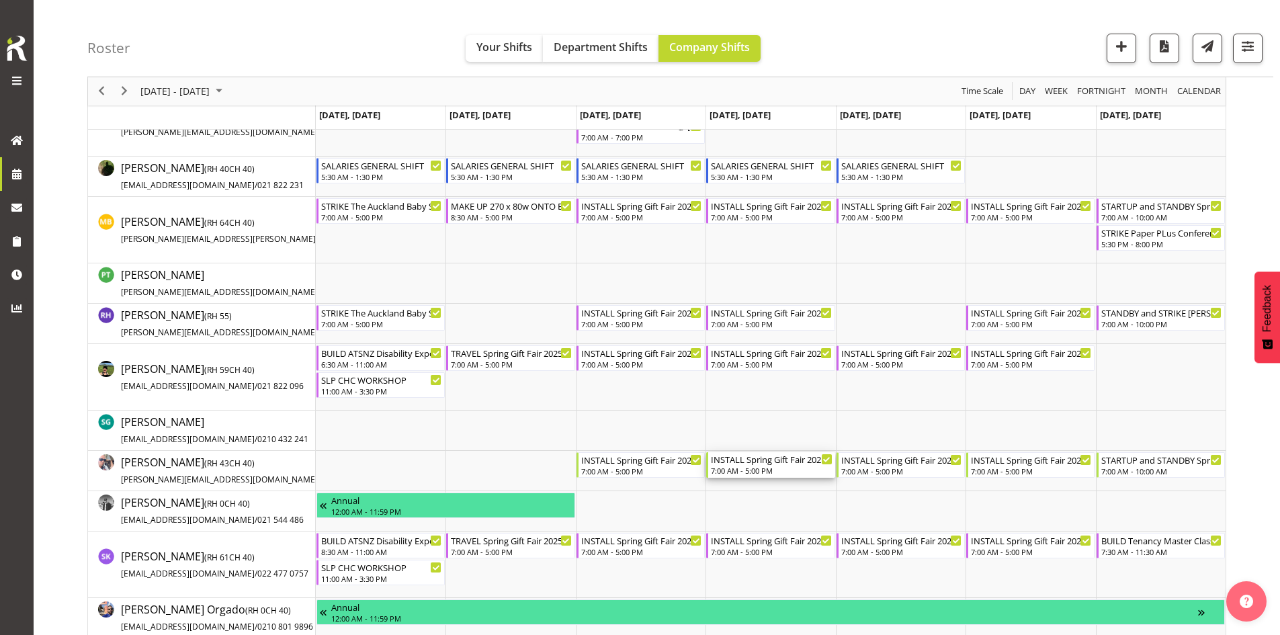
click at [787, 463] on div "INSTALL Spring Gift Fair 2025 @ [GEOGRAPHIC_DATA]" at bounding box center [771, 458] width 121 height 13
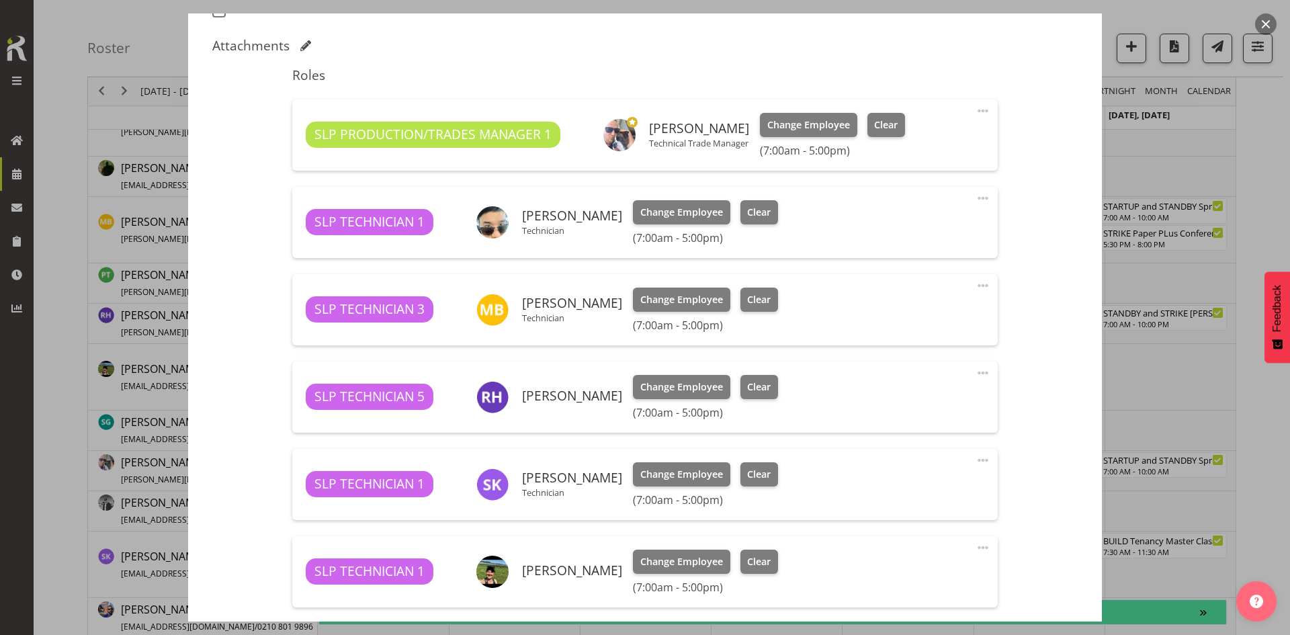
select select "9150"
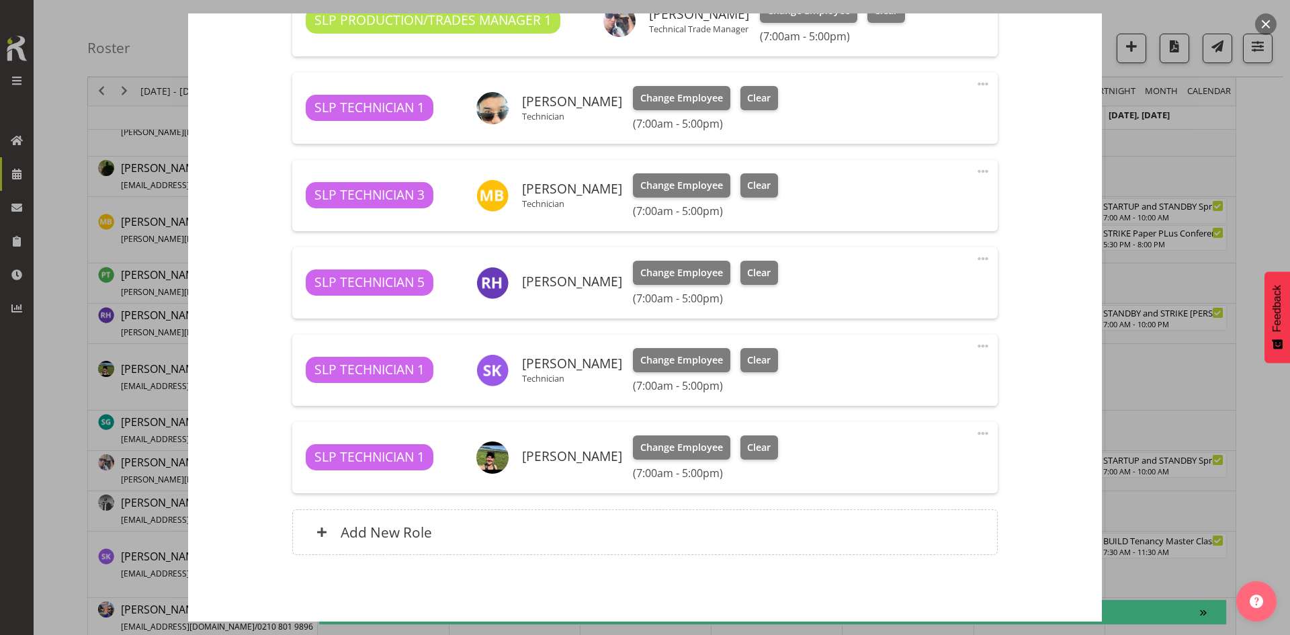
scroll to position [503, 0]
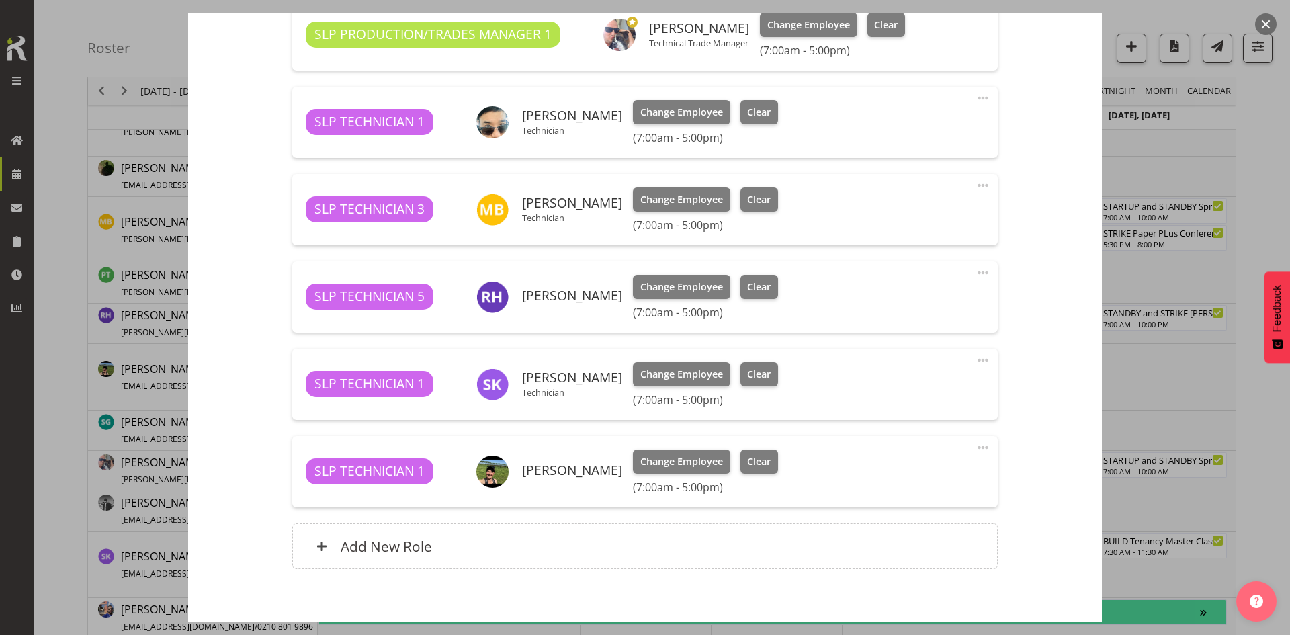
click at [1267, 24] on button "button" at bounding box center [1265, 23] width 21 height 21
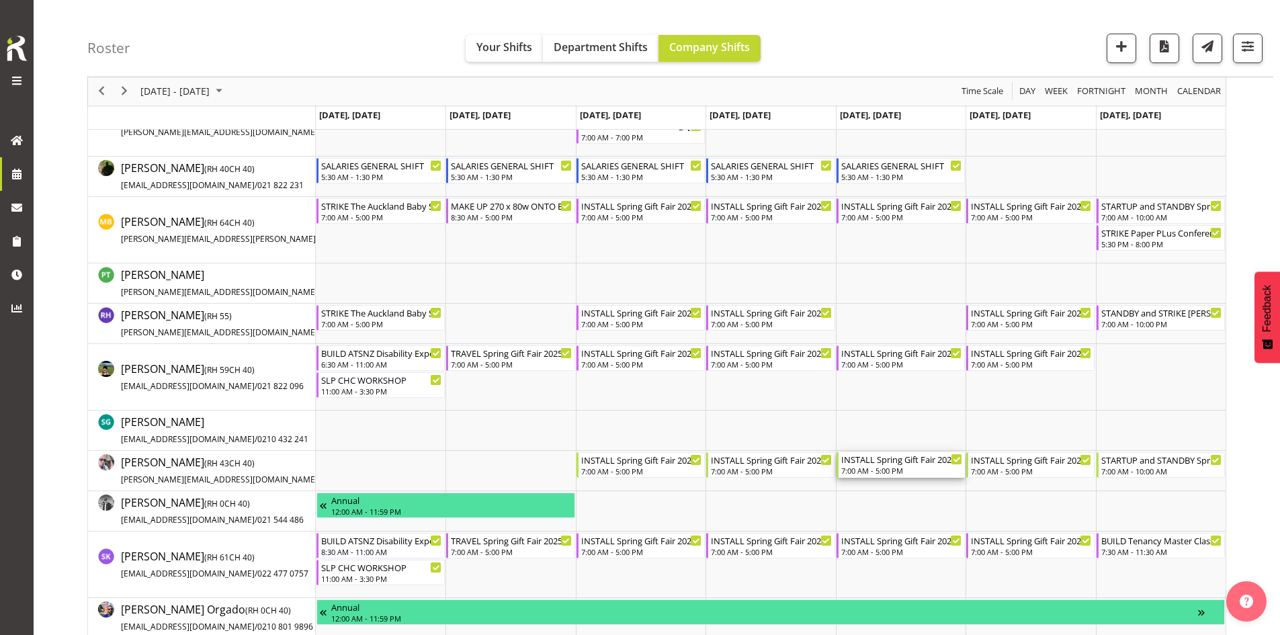
click at [906, 463] on div "INSTALL Spring Gift Fair 2025 @ [GEOGRAPHIC_DATA]" at bounding box center [901, 458] width 121 height 13
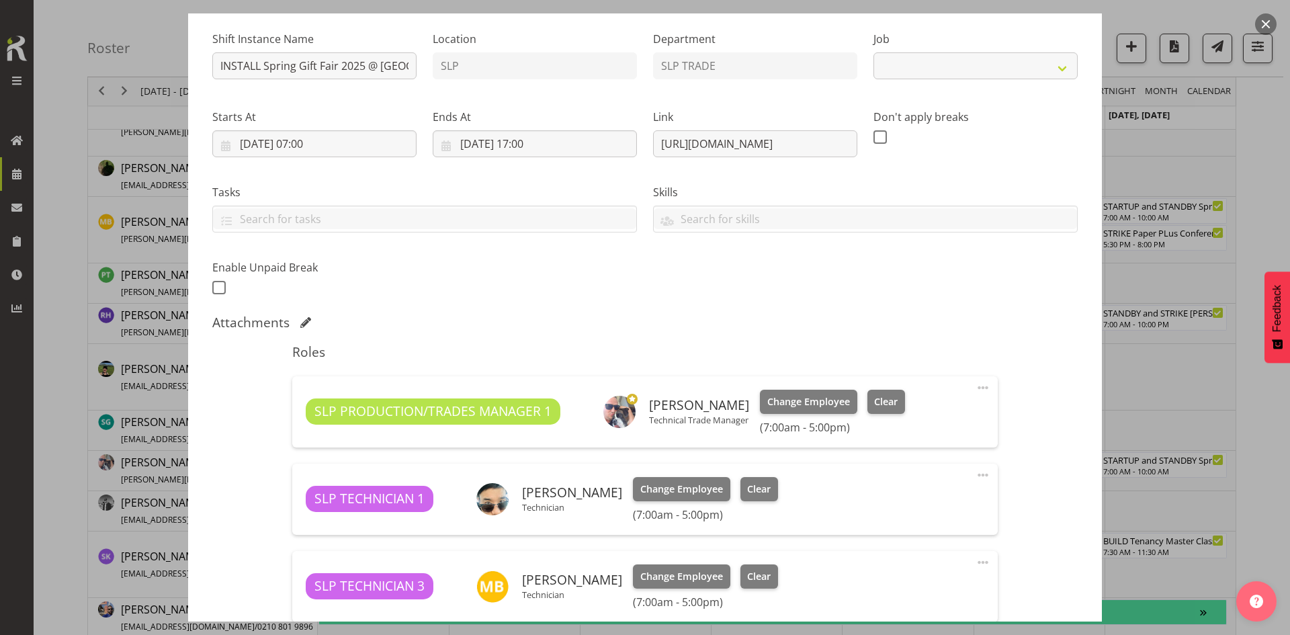
select select "9150"
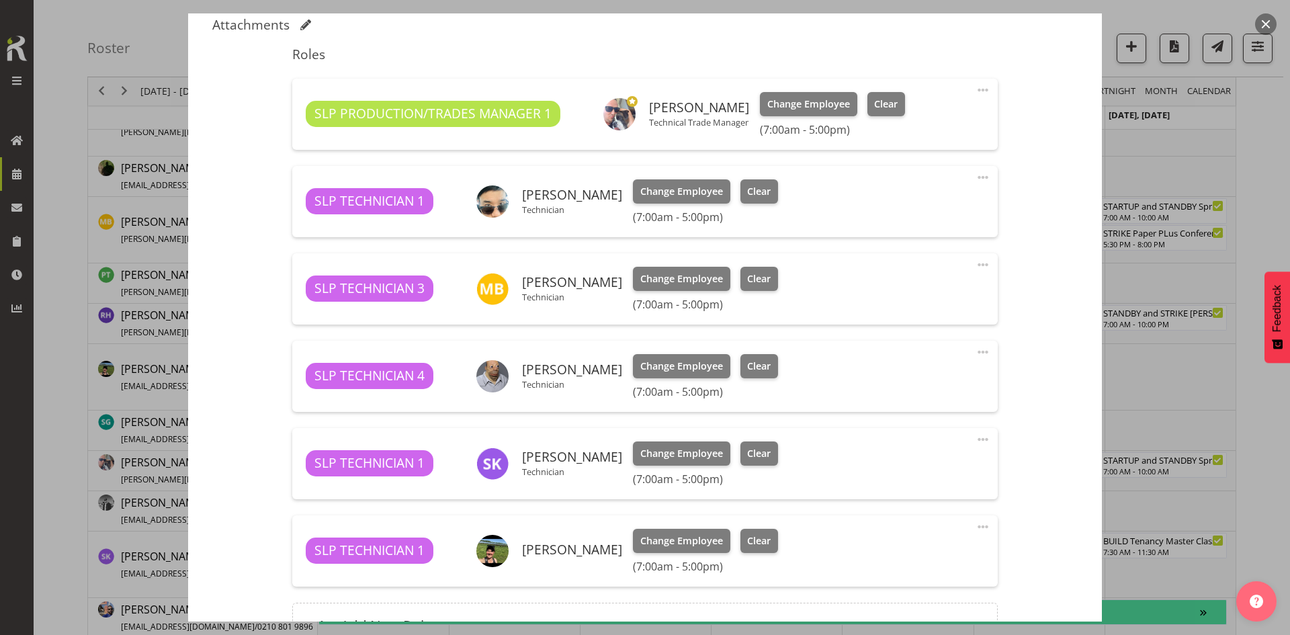
scroll to position [470, 0]
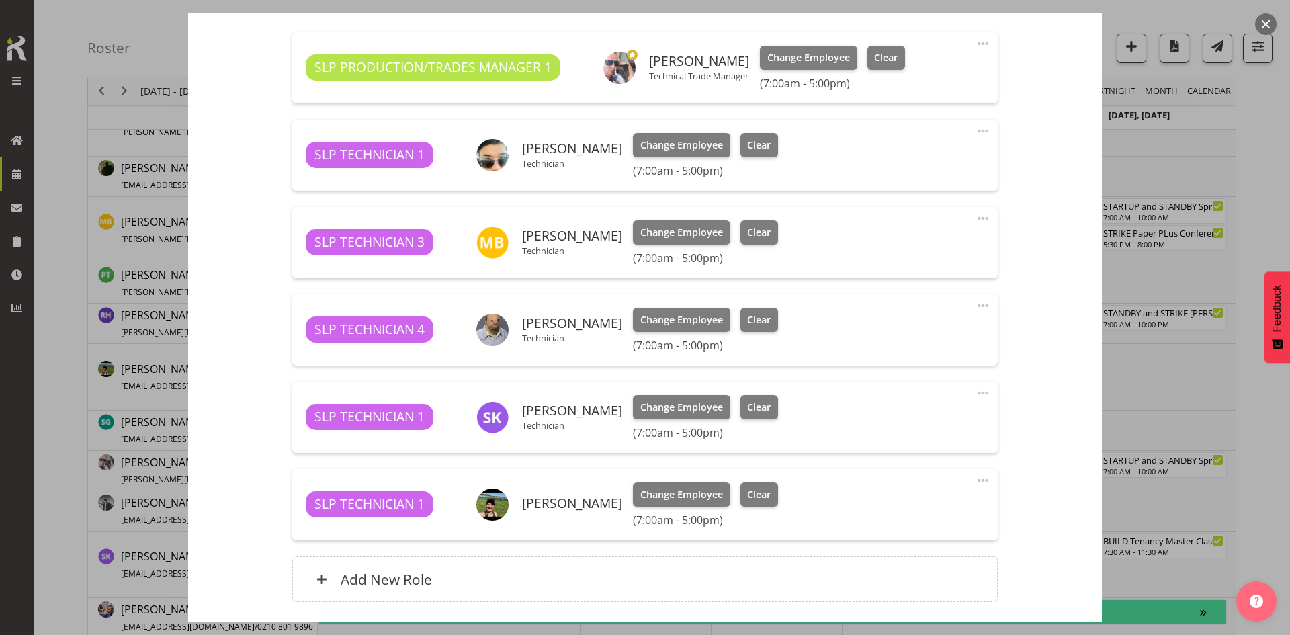
click at [1270, 24] on button "button" at bounding box center [1265, 23] width 21 height 21
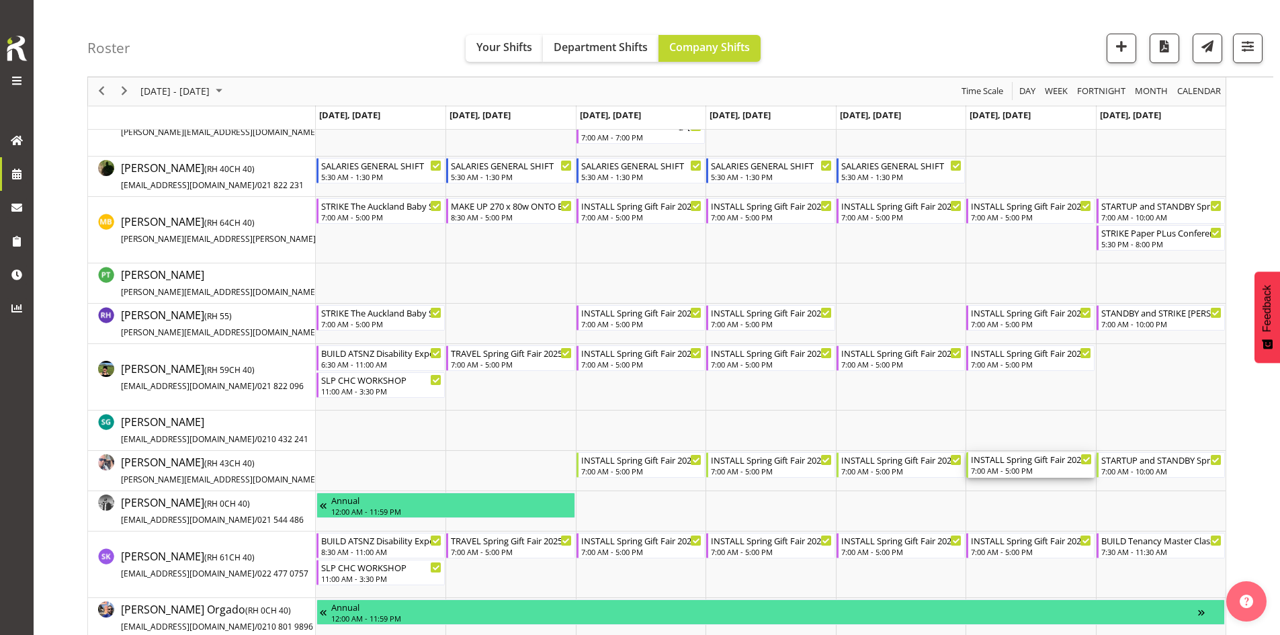
click at [1018, 468] on div "7:00 AM - 5:00 PM" at bounding box center [1031, 470] width 121 height 11
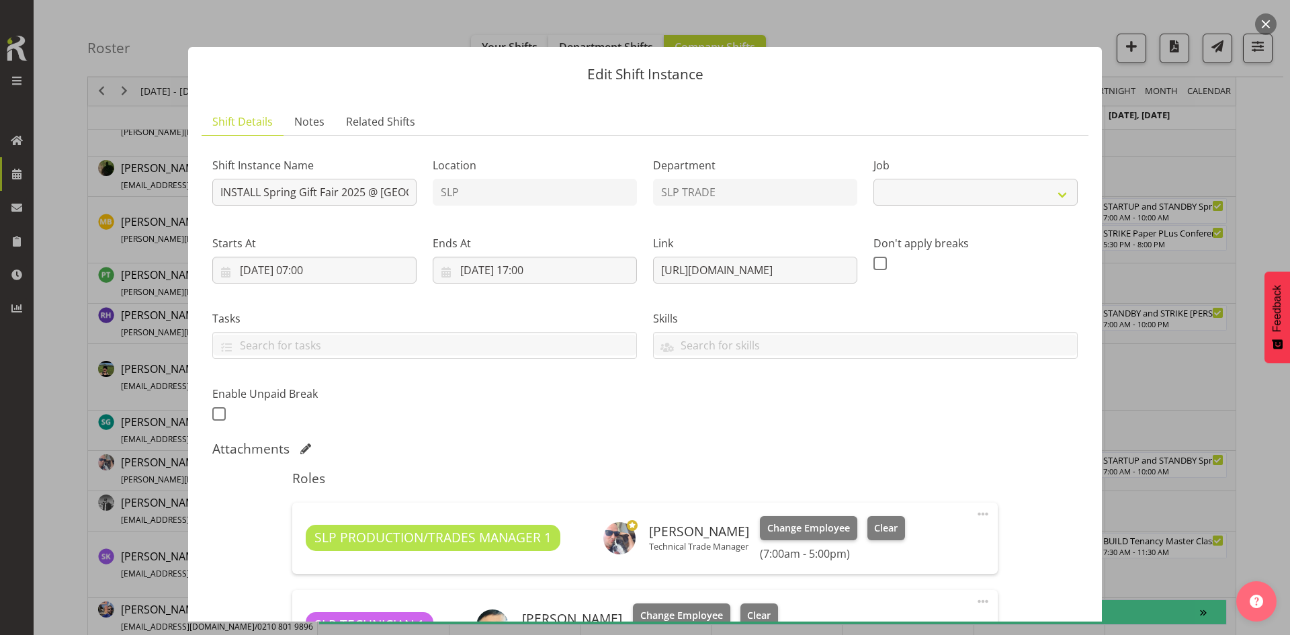
select select "9150"
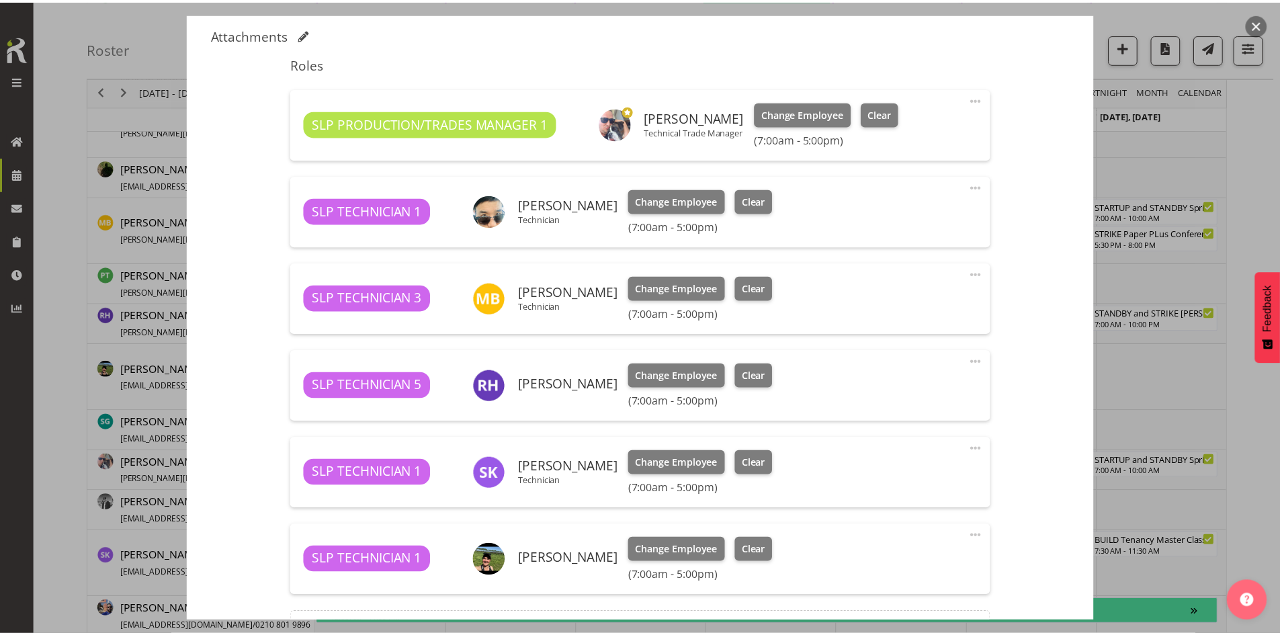
scroll to position [537, 0]
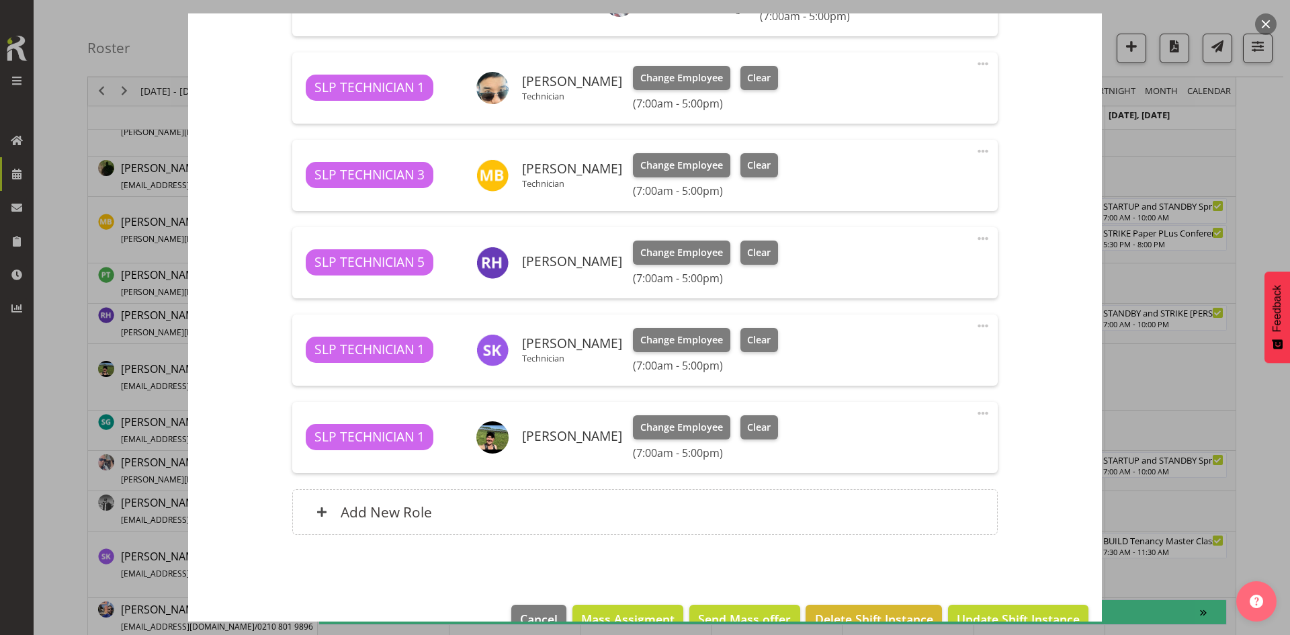
click at [1263, 26] on button "button" at bounding box center [1265, 23] width 21 height 21
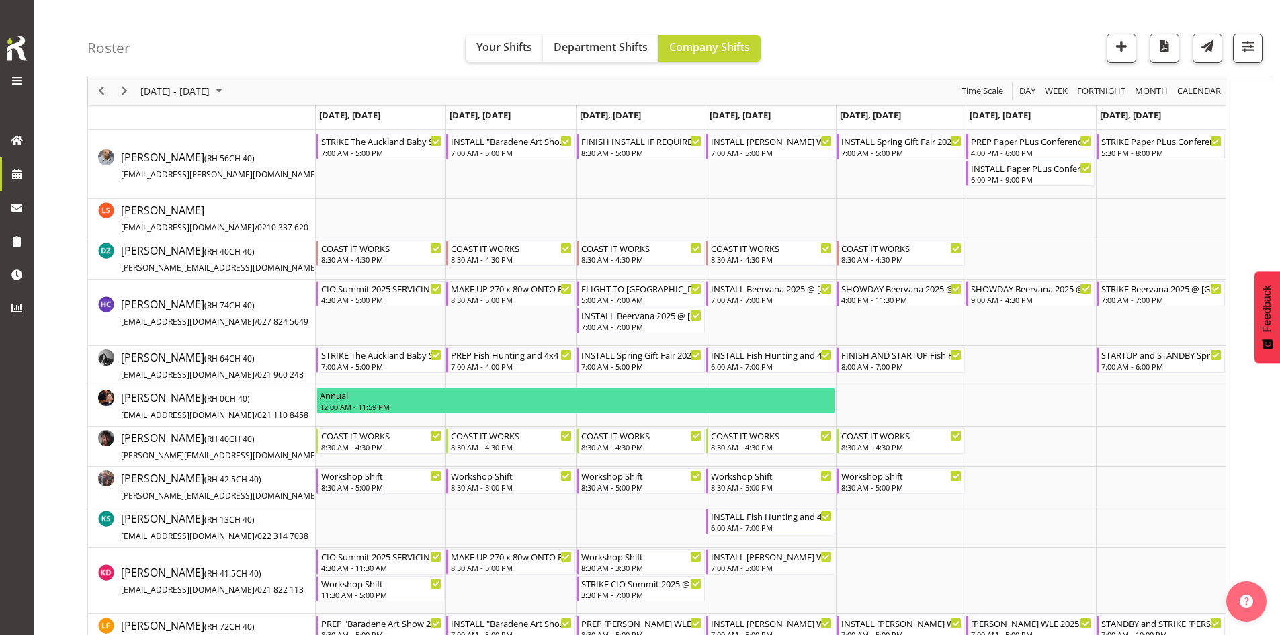
scroll to position [403, 0]
click at [130, 91] on span "Next" at bounding box center [124, 91] width 16 height 17
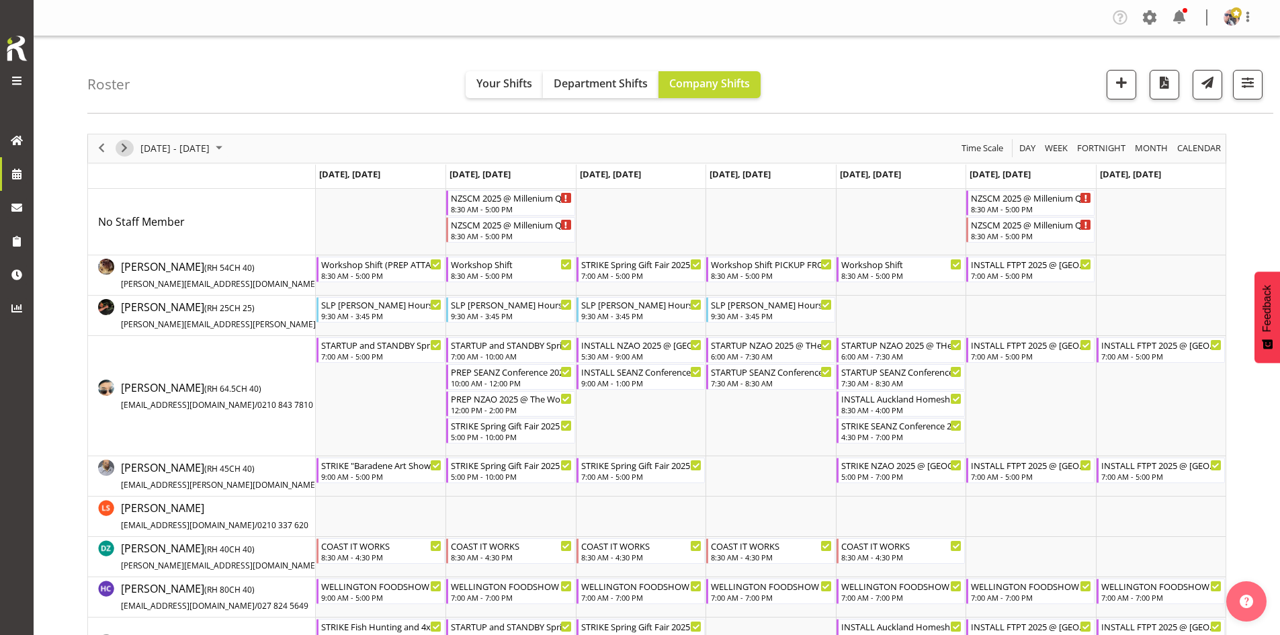
click at [128, 151] on span "Next" at bounding box center [124, 148] width 16 height 17
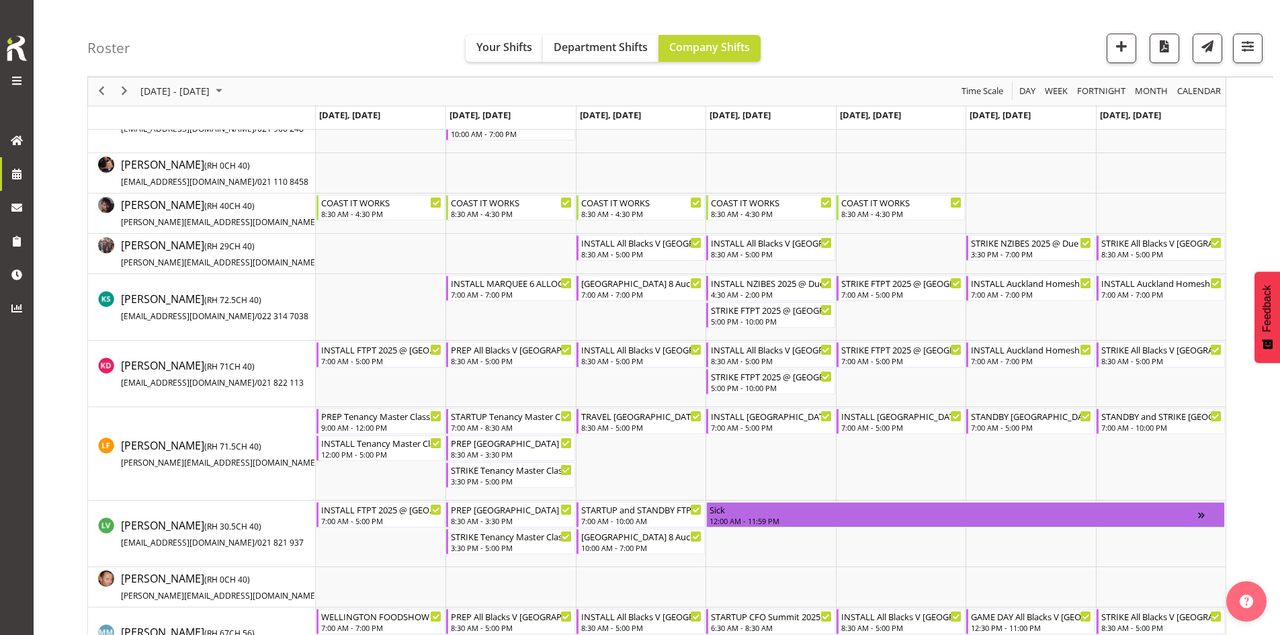
scroll to position [806, 0]
